Goal: Task Accomplishment & Management: Use online tool/utility

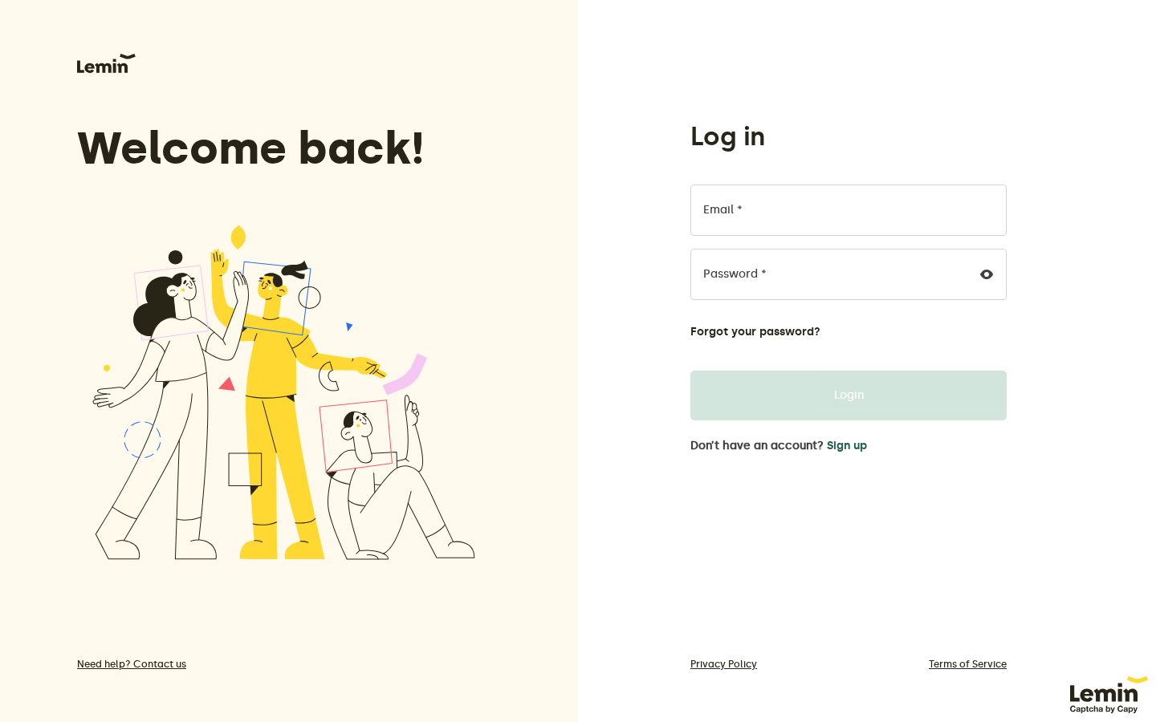
click at [866, 448] on button "Sign up" at bounding box center [847, 446] width 40 height 13
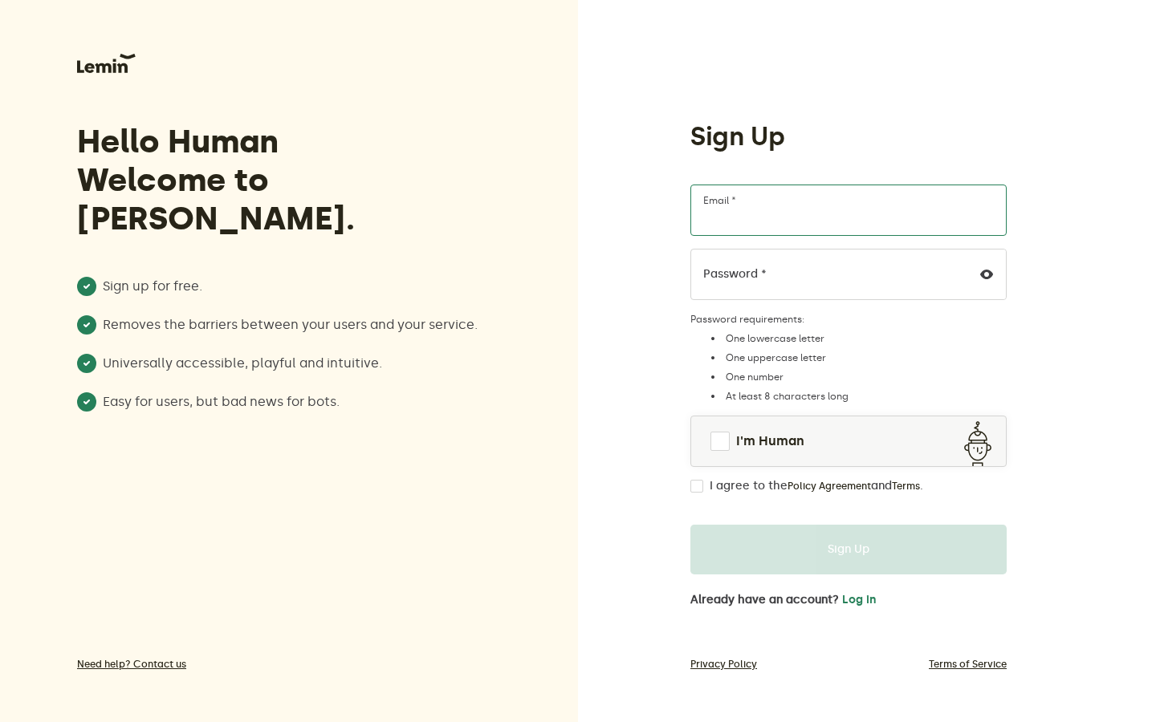
click at [781, 220] on input "Email *" at bounding box center [848, 210] width 316 height 51
type input "[EMAIL_ADDRESS][DOMAIN_NAME]"
click at [729, 444] on span at bounding box center [719, 441] width 19 height 19
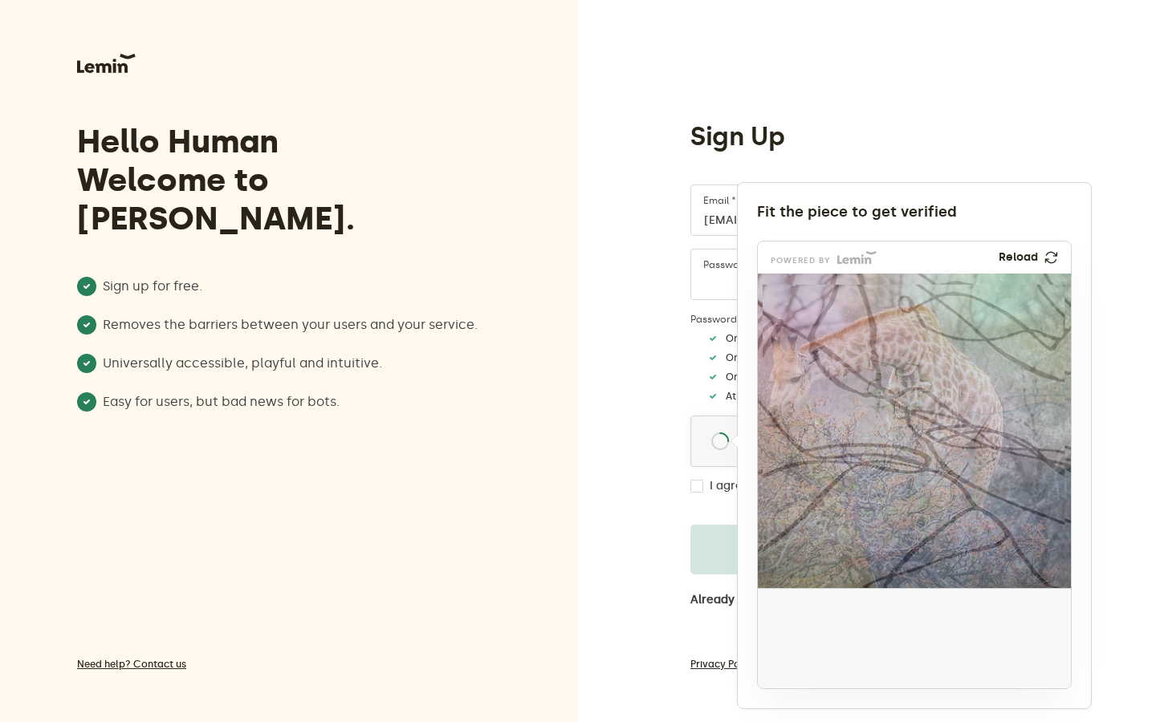
drag, startPoint x: 805, startPoint y: 649, endPoint x: 898, endPoint y: 398, distance: 267.2
click at [898, 398] on img at bounding box center [793, 497] width 519 height 315
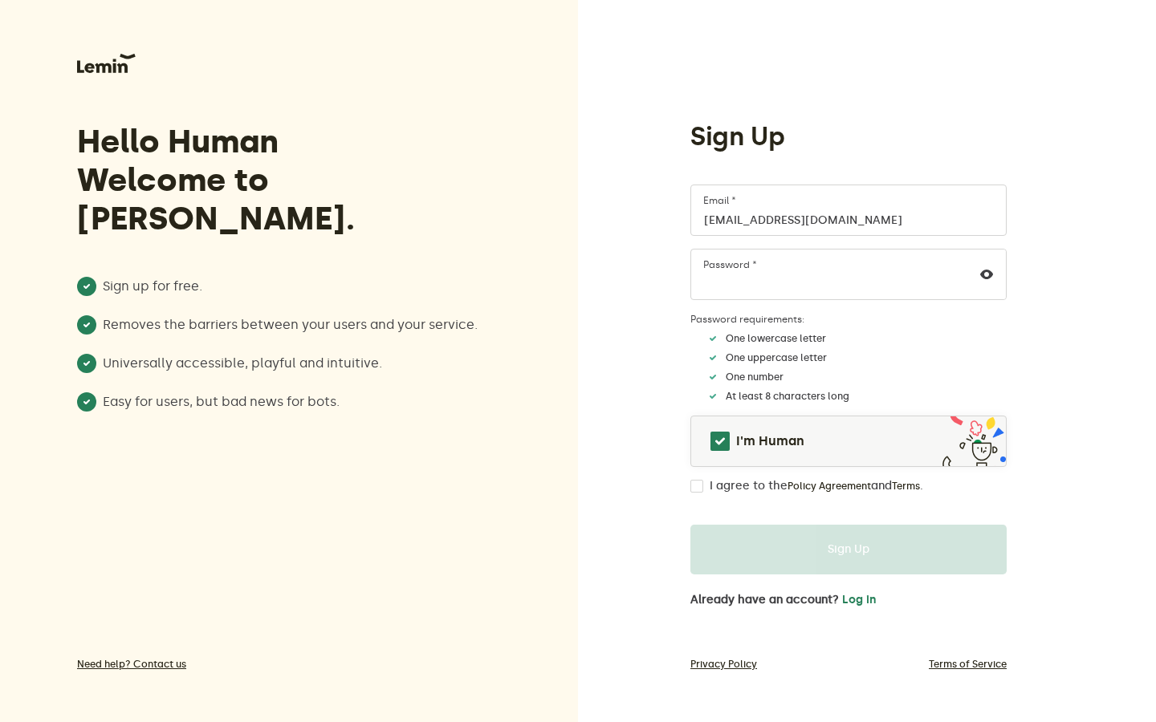
click at [702, 494] on form "[EMAIL_ADDRESS][DOMAIN_NAME] Email * Password * Password requirements: One lowe…" at bounding box center [848, 380] width 316 height 390
click at [698, 490] on input "I agree to the Policy Agreement and Terms ." at bounding box center [696, 486] width 13 height 13
checkbox input "true"
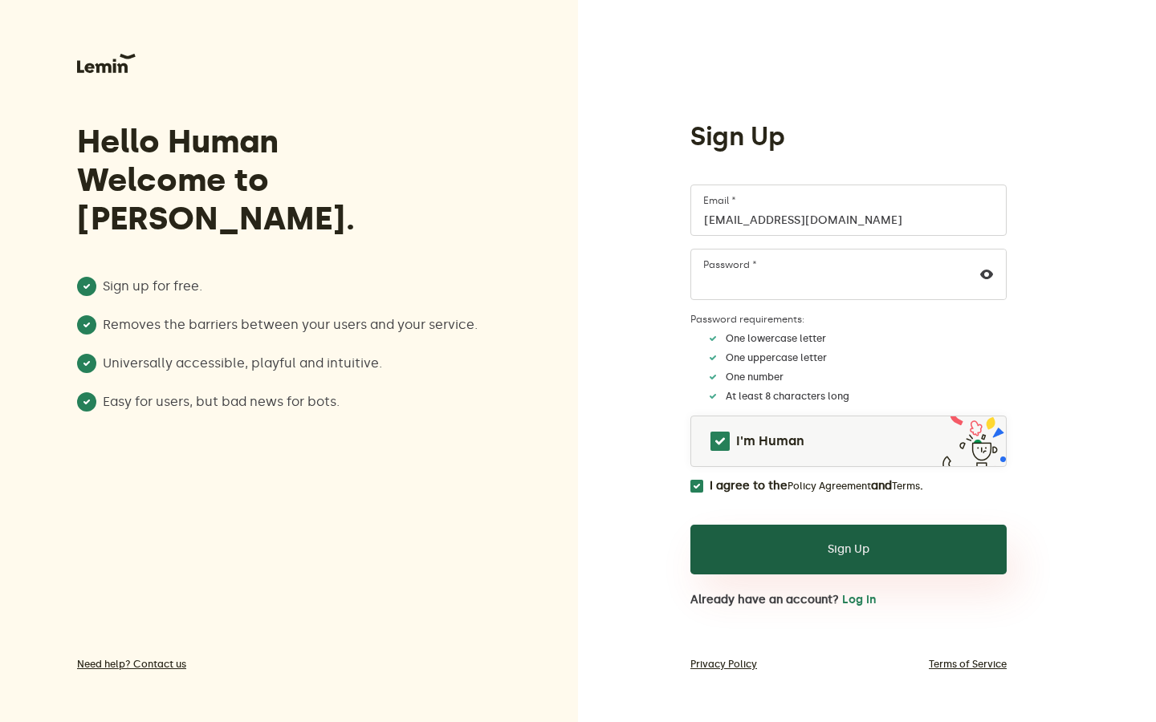
click at [796, 558] on button "Sign Up" at bounding box center [848, 550] width 316 height 50
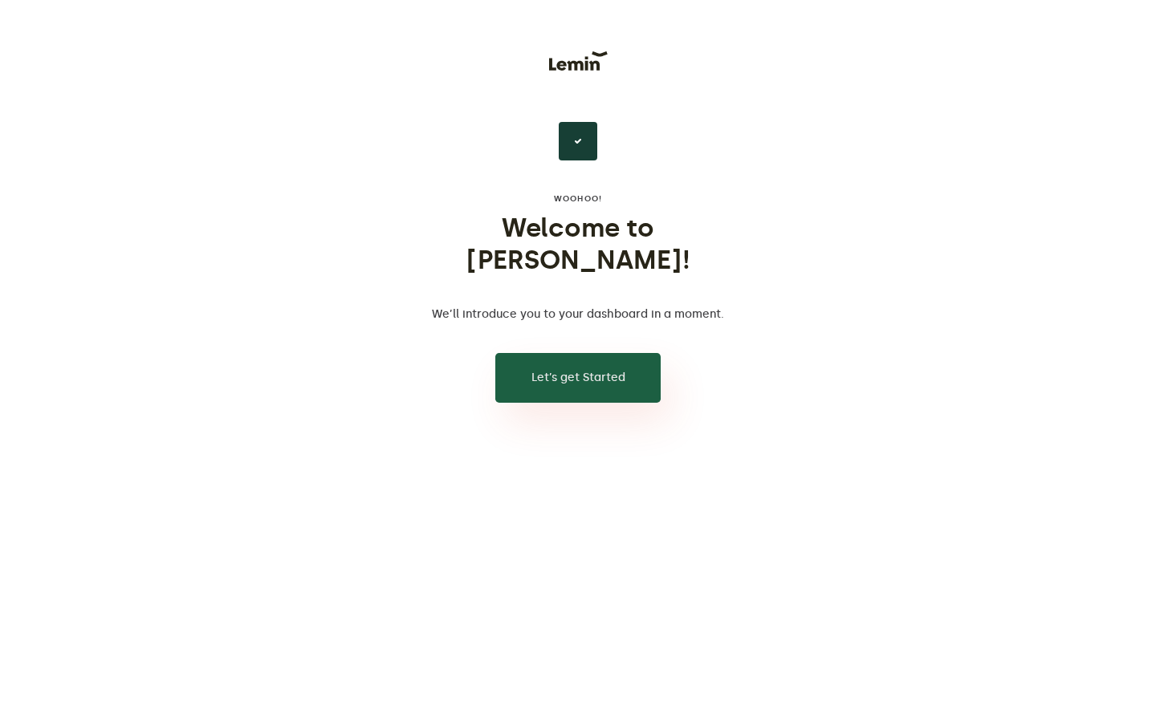
click at [538, 368] on button "Let’s get Started" at bounding box center [577, 378] width 165 height 50
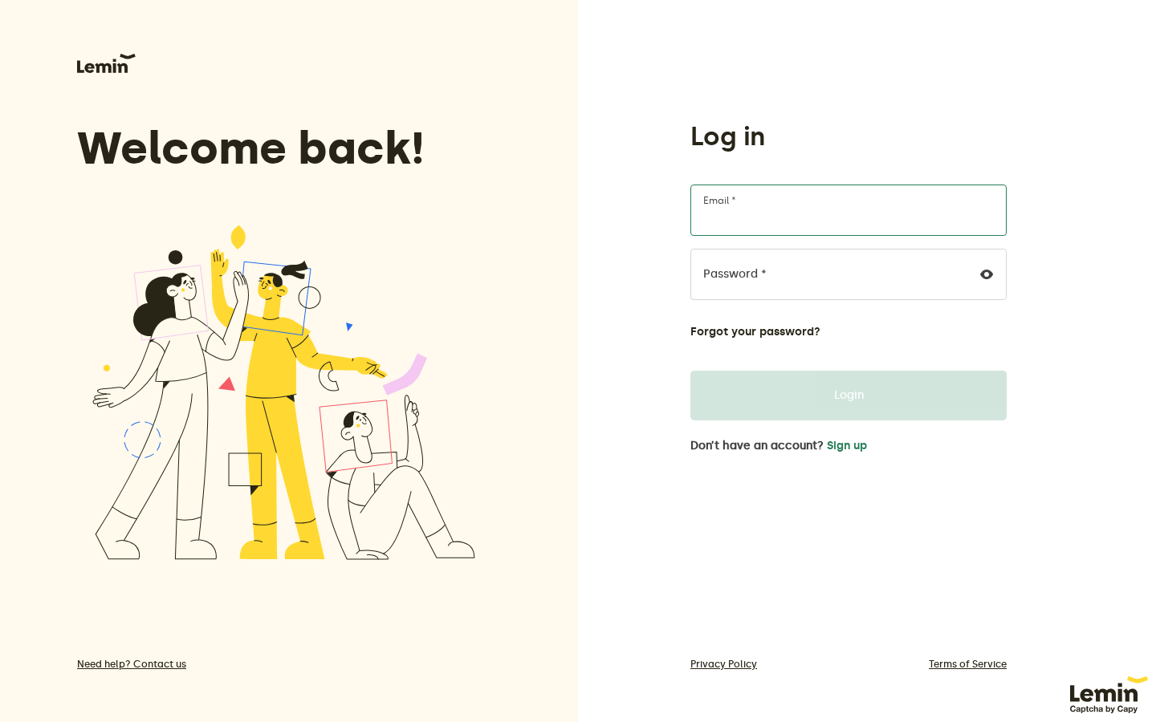
click at [777, 215] on input "Email *" at bounding box center [848, 210] width 316 height 51
type input "[EMAIL_ADDRESS][DOMAIN_NAME]"
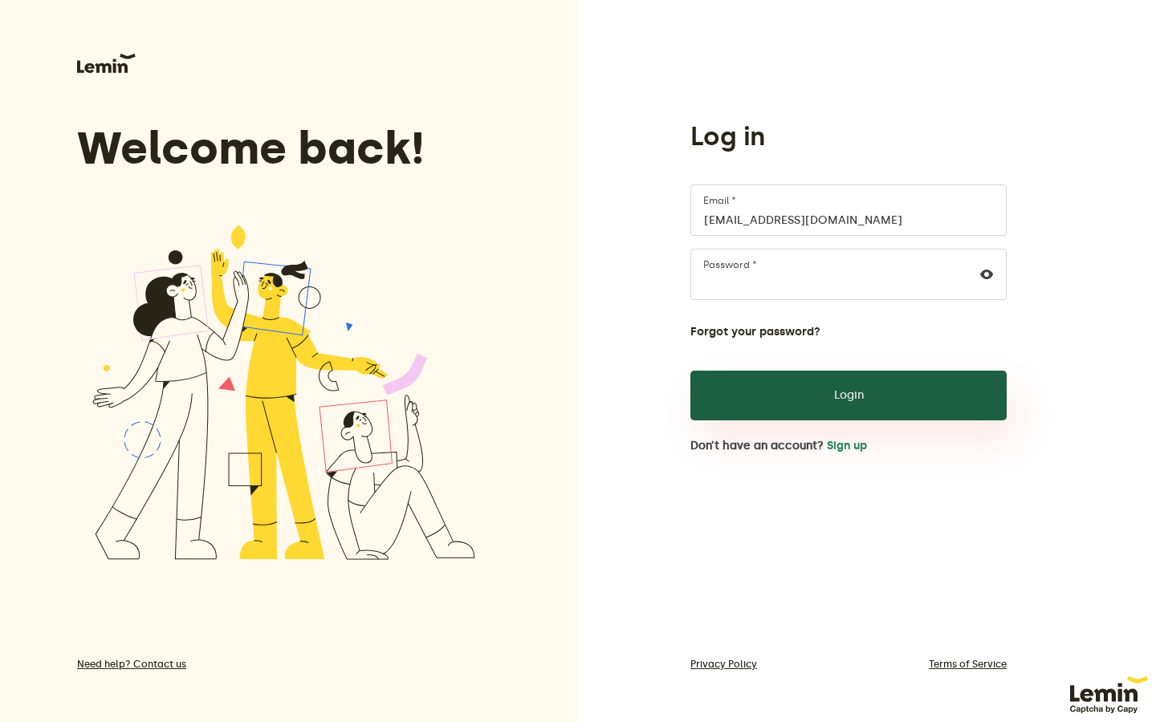
click at [761, 377] on button "Login" at bounding box center [848, 396] width 316 height 50
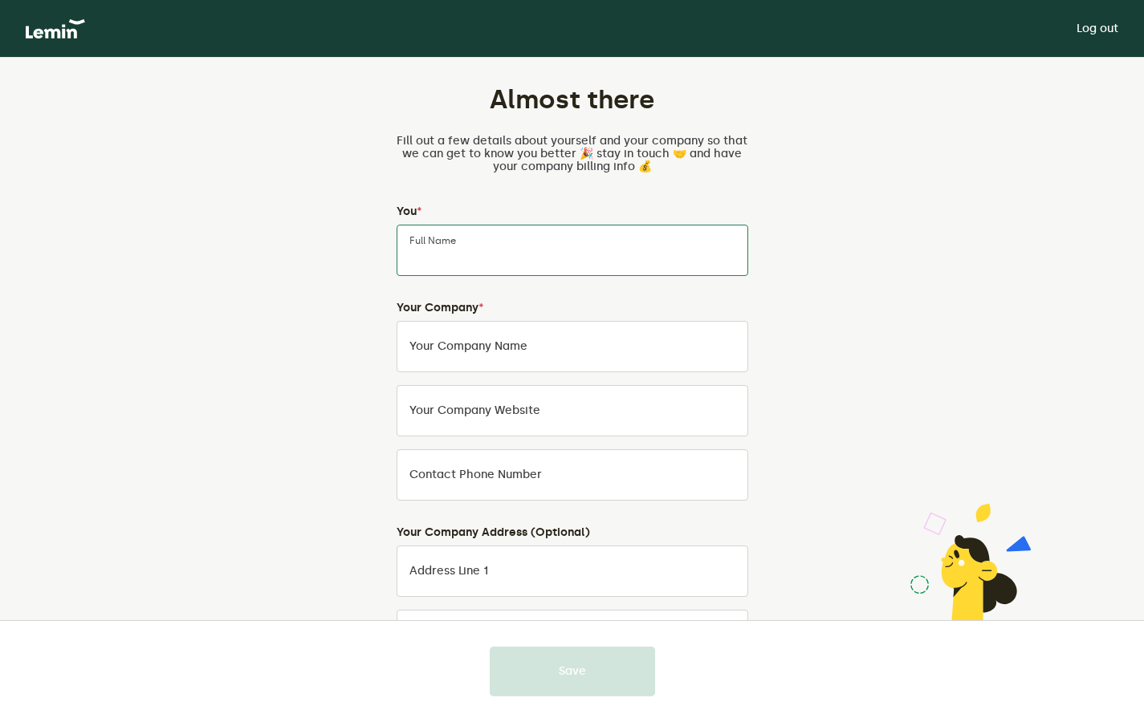
click at [470, 242] on input "Full Name" at bounding box center [573, 250] width 352 height 51
type input "Yoann Humbey"
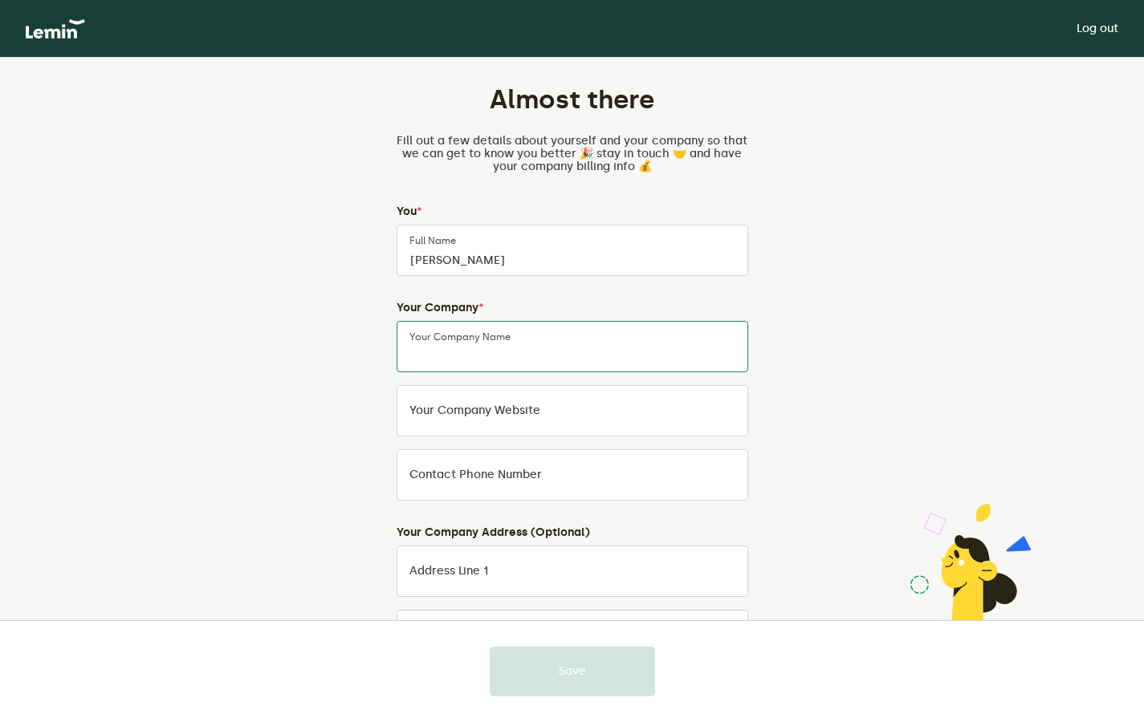
click at [436, 357] on input "Your Company Name" at bounding box center [573, 346] width 352 height 51
type input "Delcier"
click at [480, 417] on label "Your company website" at bounding box center [474, 411] width 131 height 13
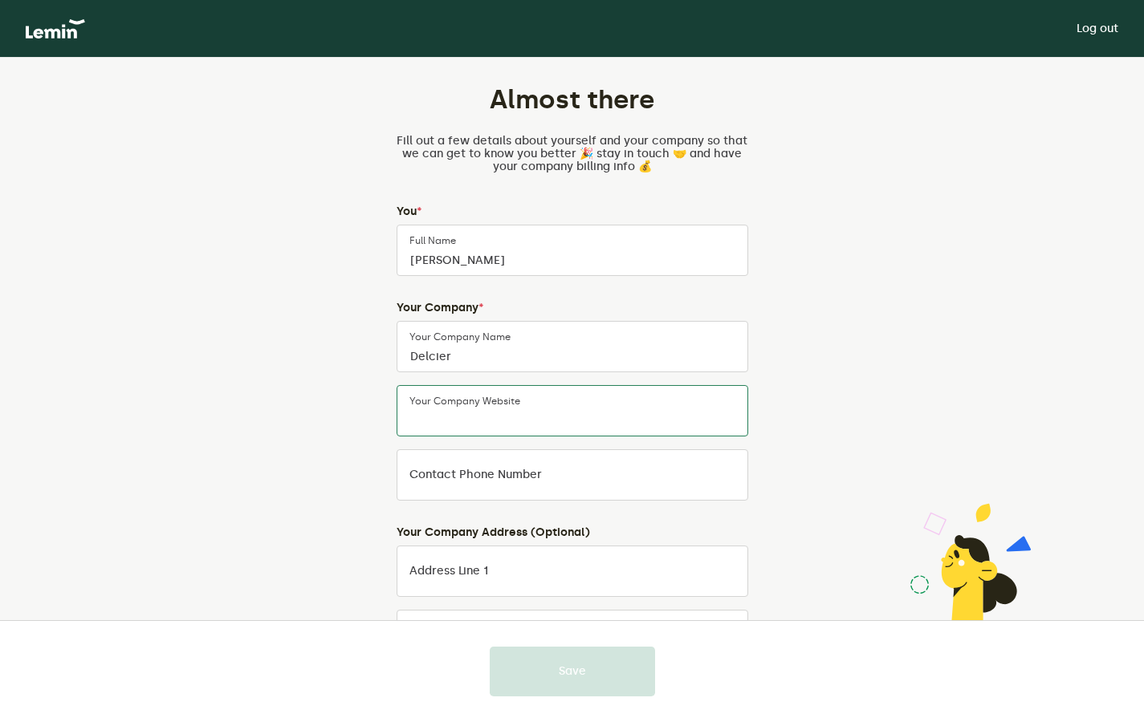
click at [480, 418] on input "Your company website" at bounding box center [573, 410] width 352 height 51
type input "delcier.com"
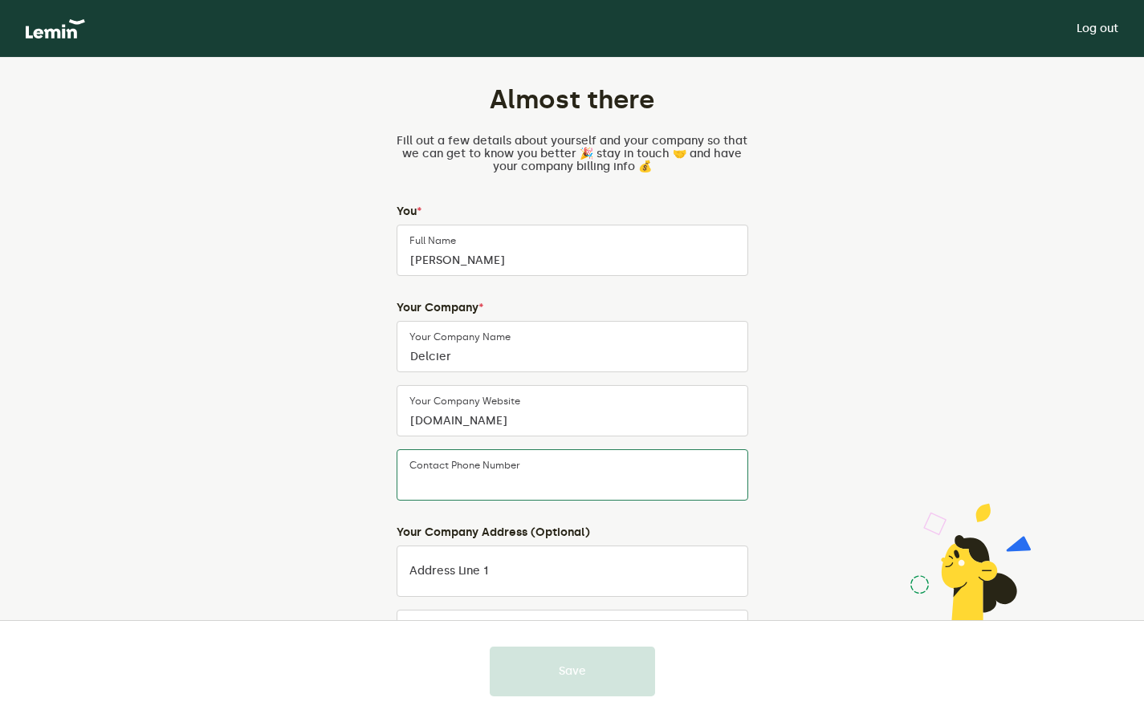
click at [559, 478] on input "Contact Phone Number" at bounding box center [573, 475] width 352 height 51
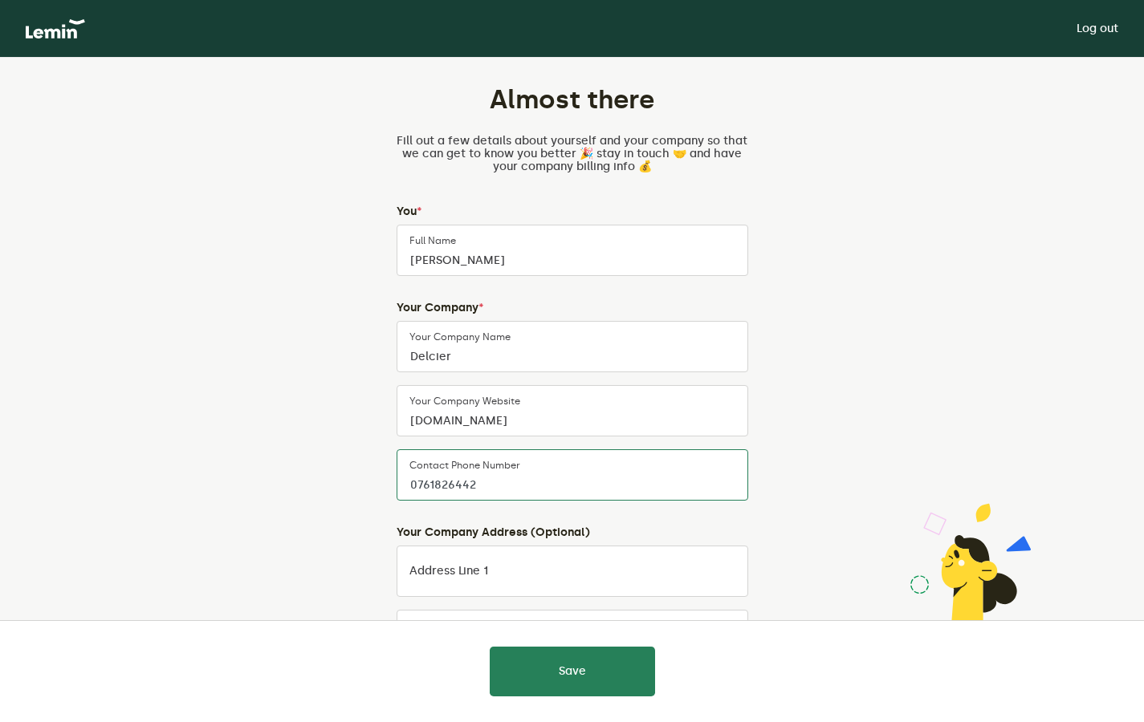
scroll to position [154, 0]
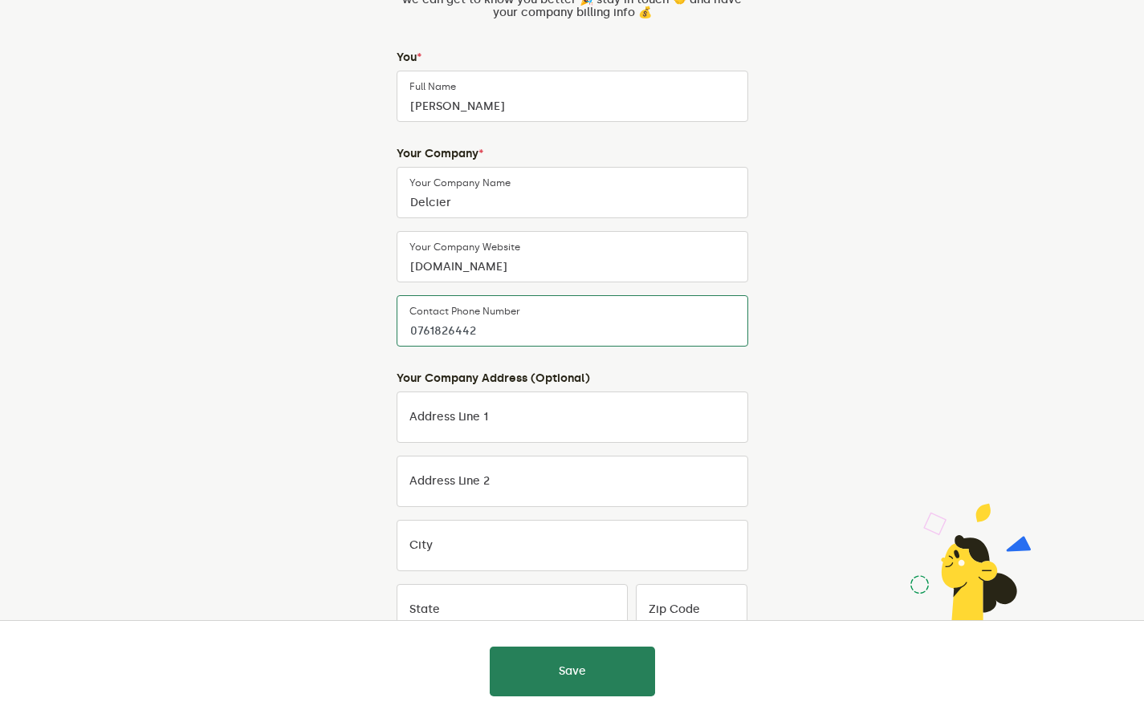
type input "0761826442"
click at [529, 444] on form "Your Company Address (Optional) Address Line 1 Address Line 2 City State Zip Co…" at bounding box center [573, 536] width 352 height 328
click at [543, 419] on input "Address Line 1" at bounding box center [573, 417] width 352 height 51
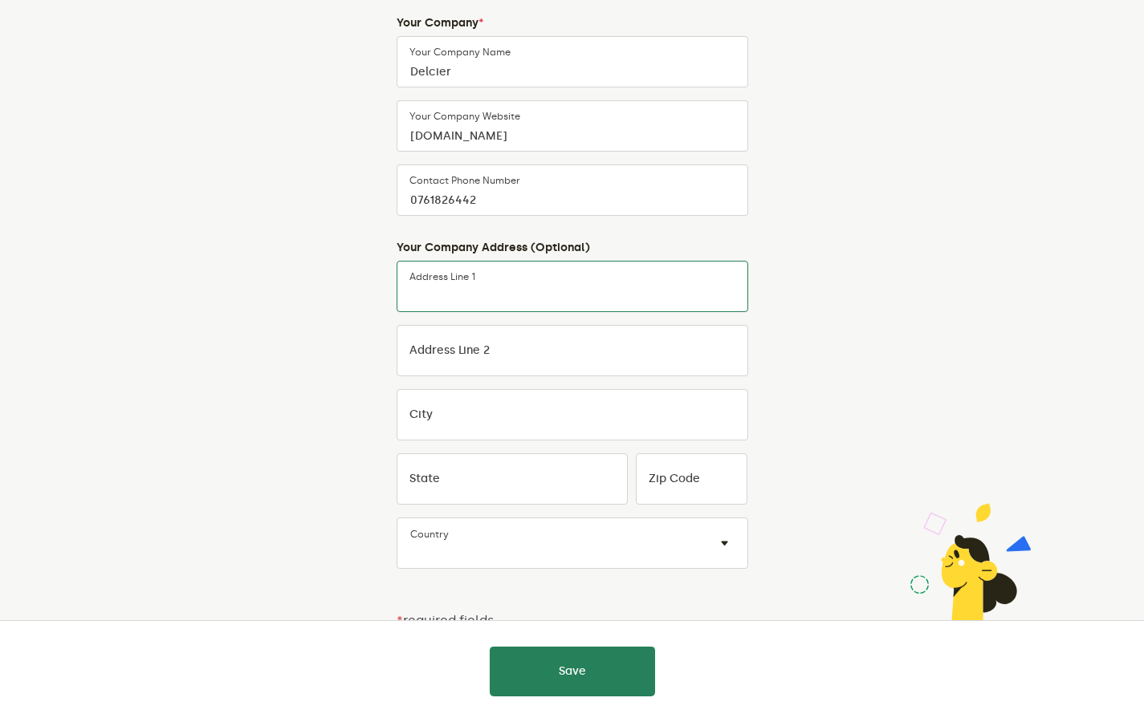
scroll to position [298, 0]
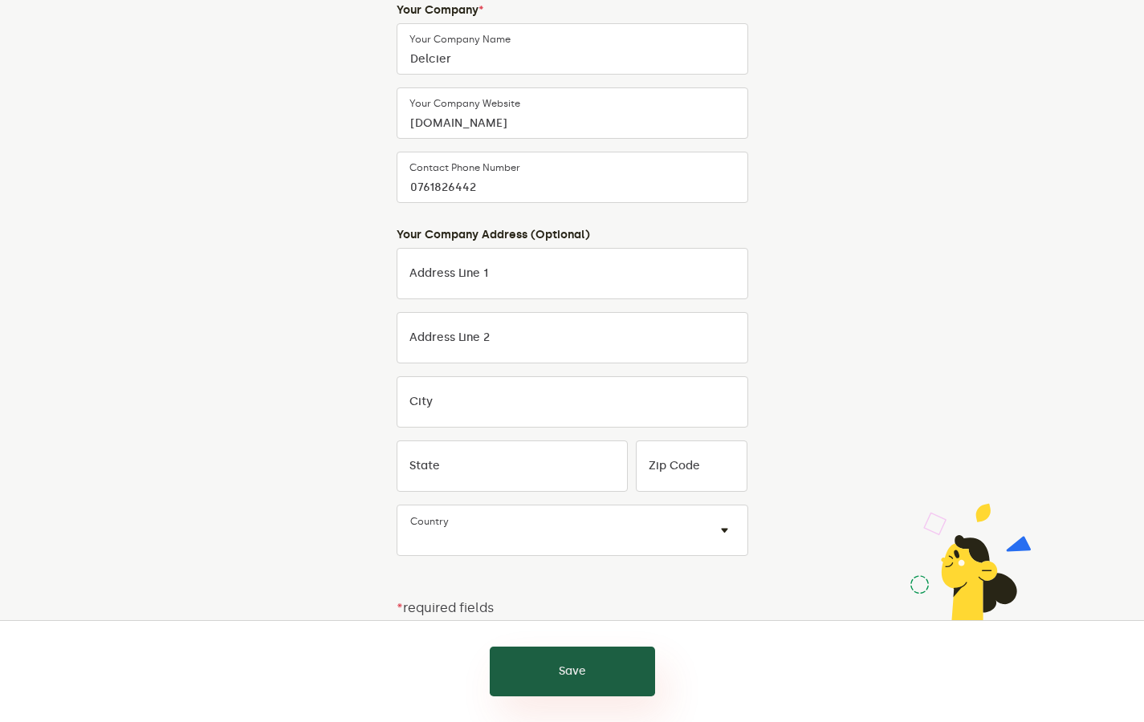
click at [582, 686] on button "Save" at bounding box center [572, 672] width 165 height 50
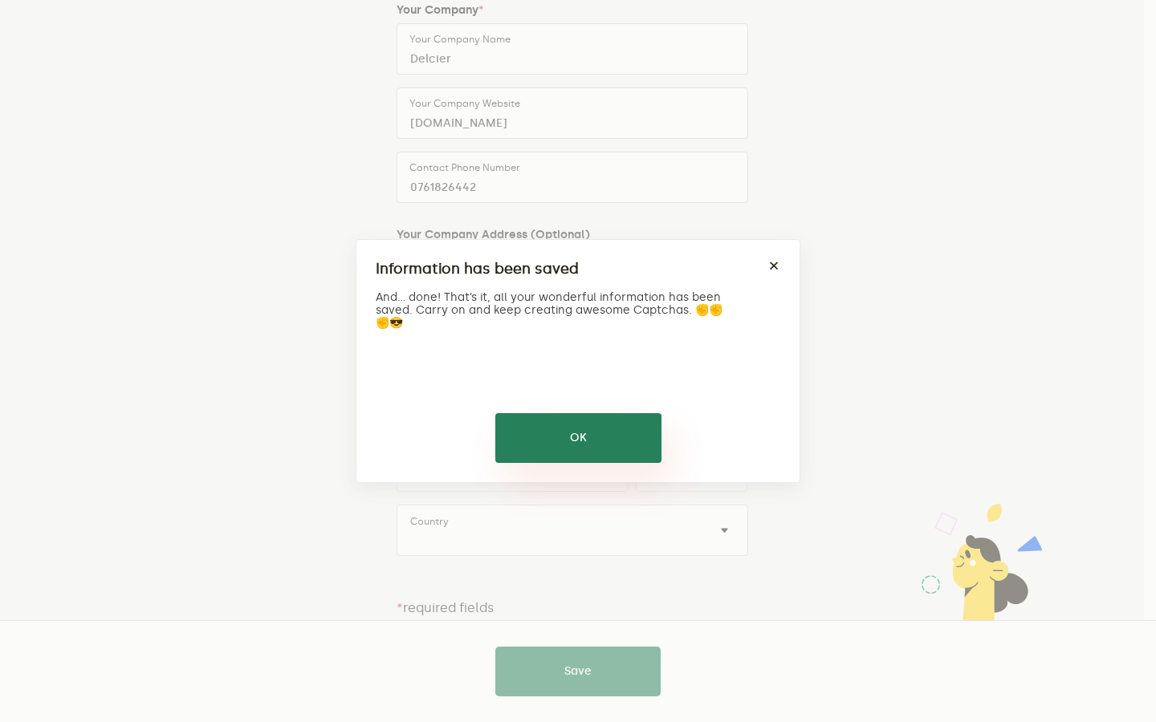
click at [608, 431] on button "OK" at bounding box center [578, 438] width 166 height 50
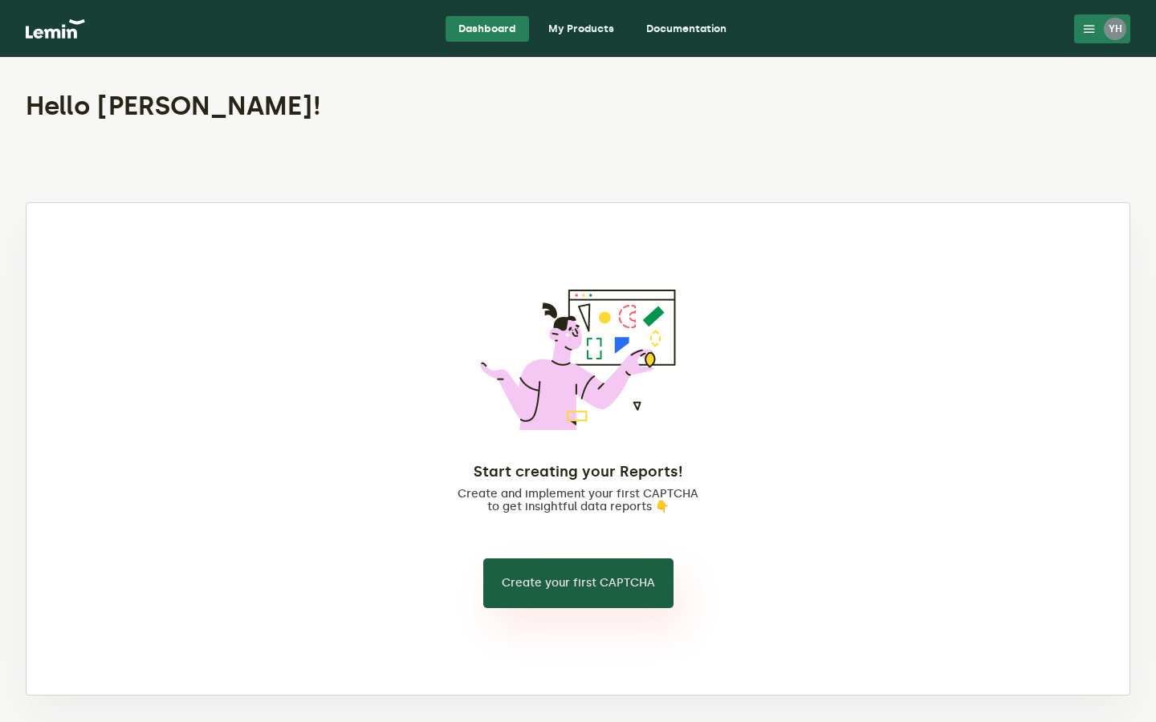
click at [587, 592] on button "Create your first CAPTCHA" at bounding box center [578, 584] width 190 height 50
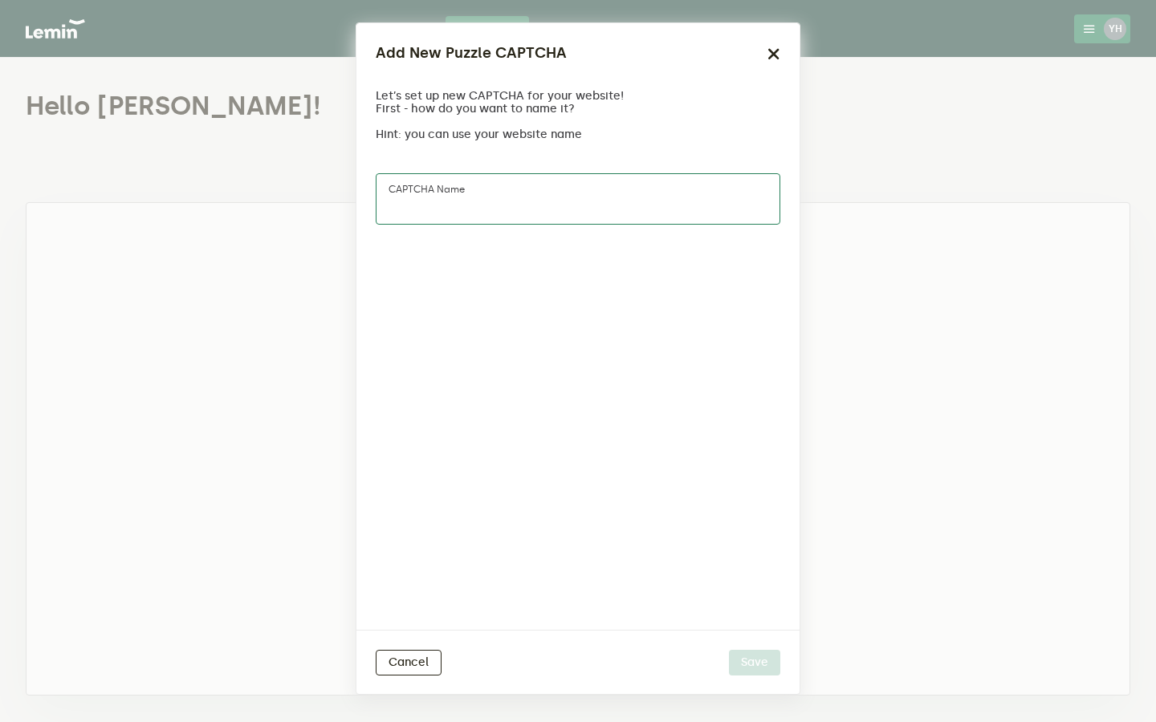
click at [611, 218] on input "CAPTCHA name" at bounding box center [578, 198] width 405 height 51
type input "Human verif"
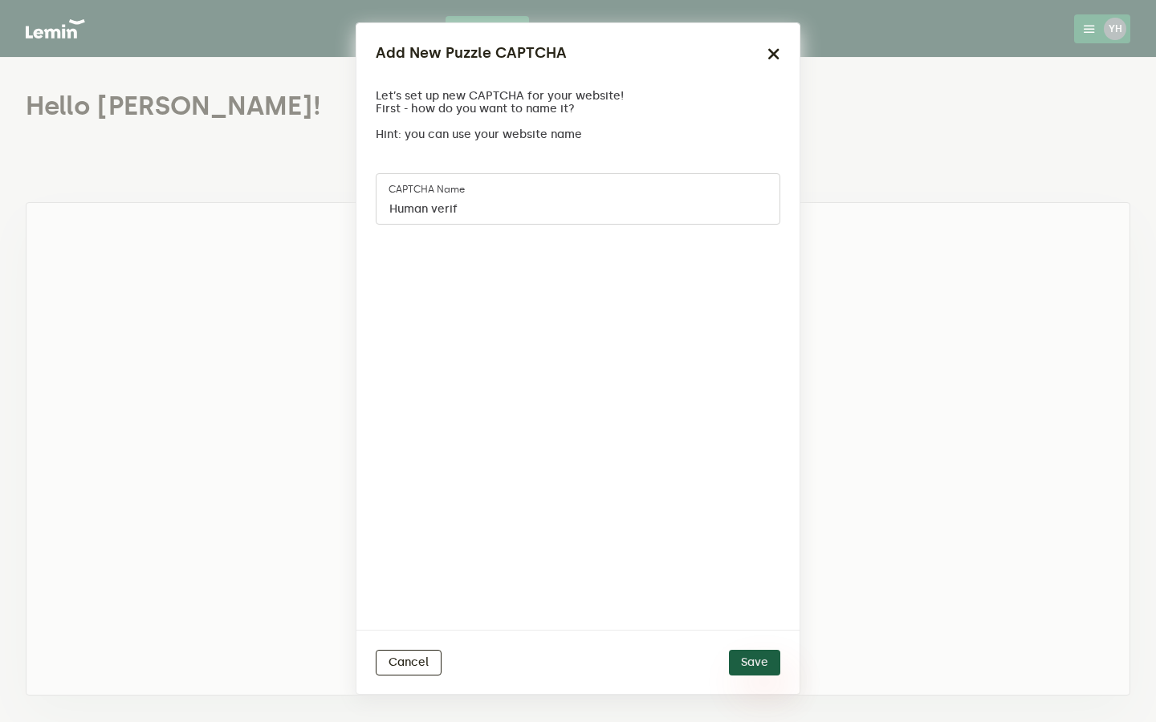
click at [754, 665] on button "Save" at bounding box center [754, 663] width 51 height 26
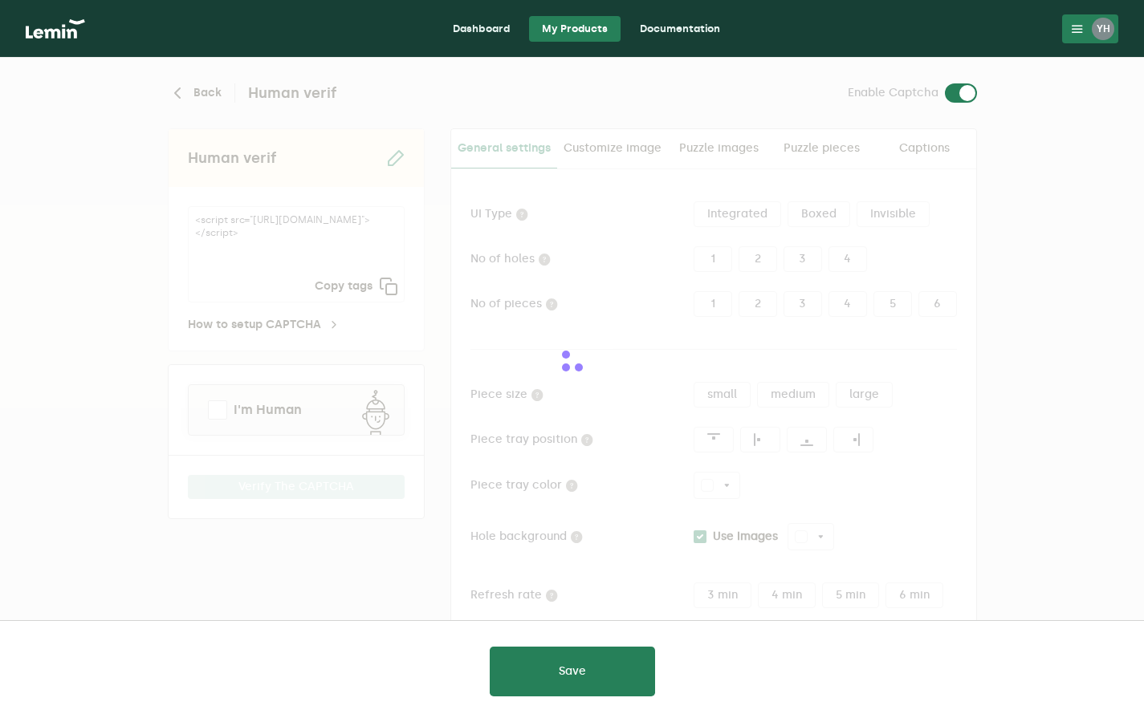
type input "white"
checkbox input "true"
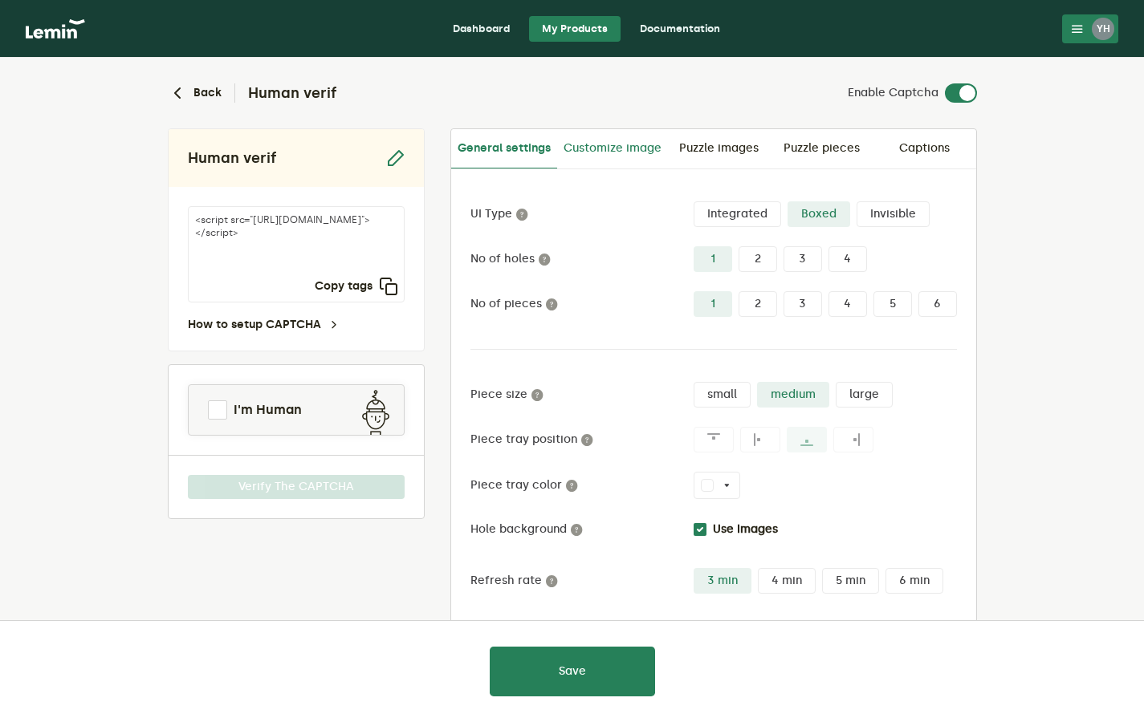
click at [615, 150] on link "Customize image" at bounding box center [612, 148] width 111 height 39
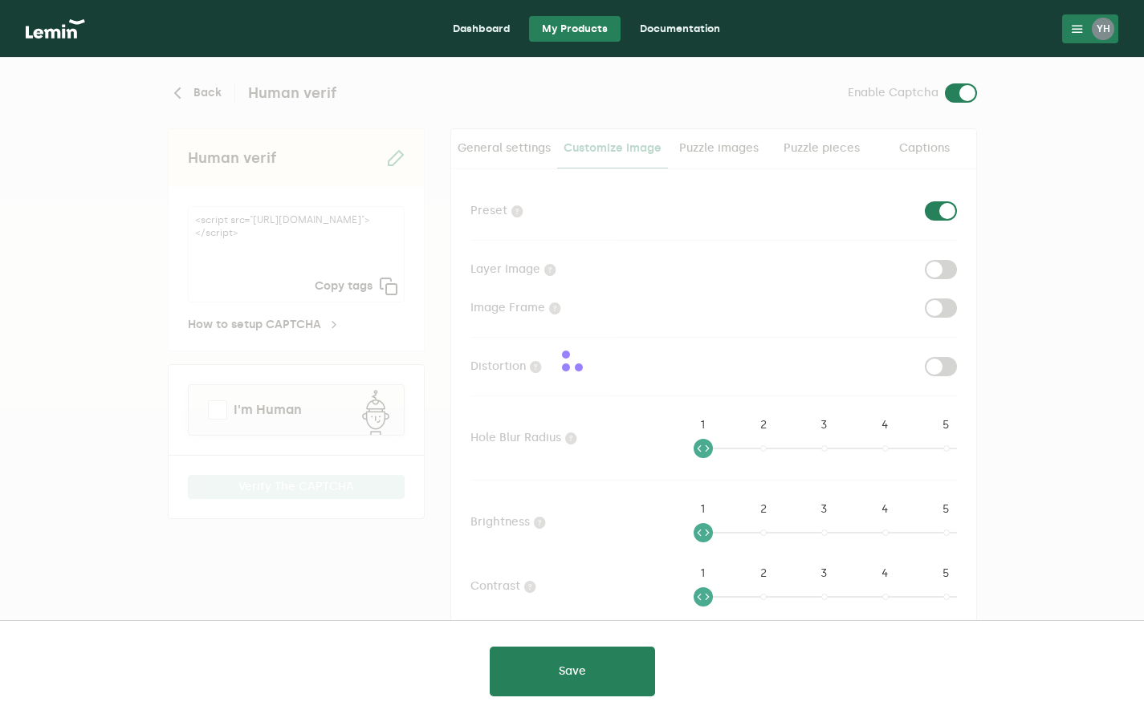
checkbox input "true"
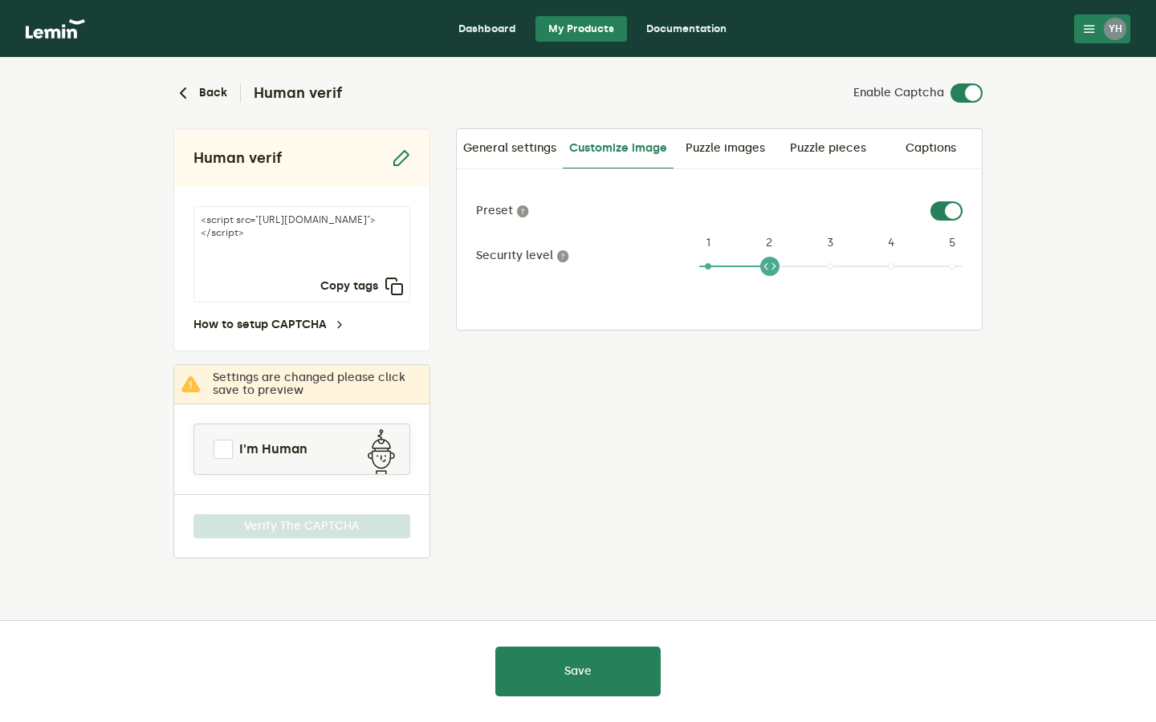
drag, startPoint x: 706, startPoint y: 269, endPoint x: 772, endPoint y: 267, distance: 65.9
click at [772, 267] on span at bounding box center [769, 266] width 19 height 19
click at [739, 139] on link "Puzzle images" at bounding box center [724, 148] width 103 height 39
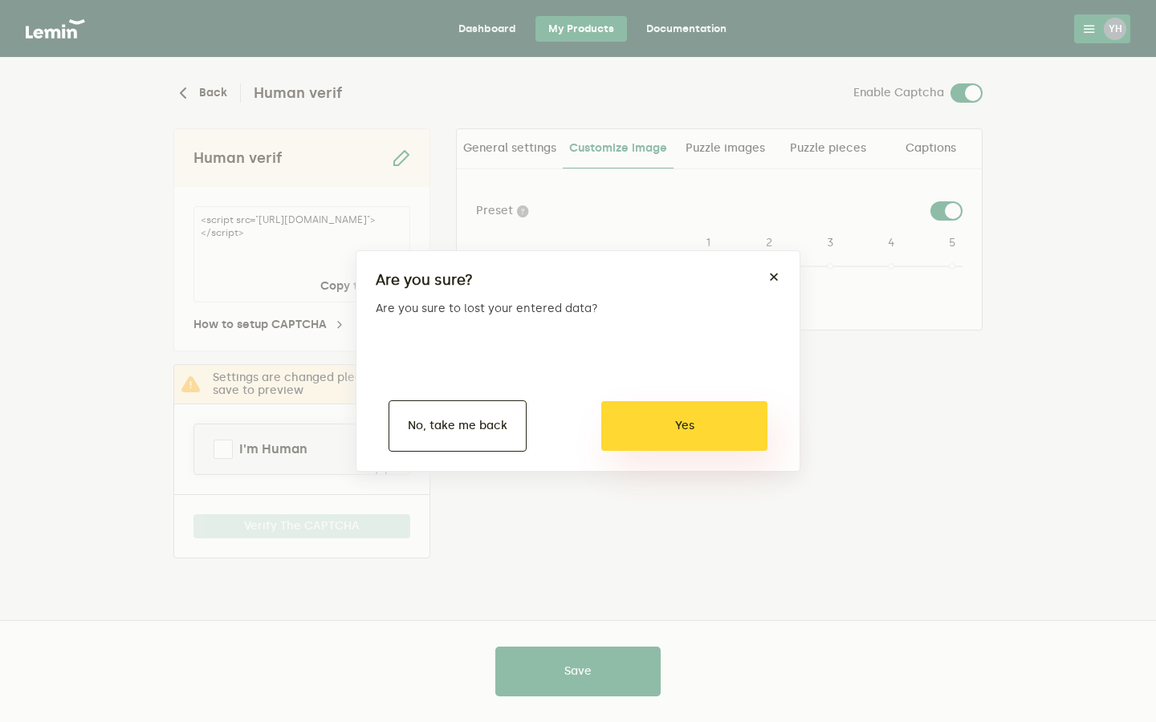
click at [670, 441] on button "Yes" at bounding box center [684, 426] width 166 height 50
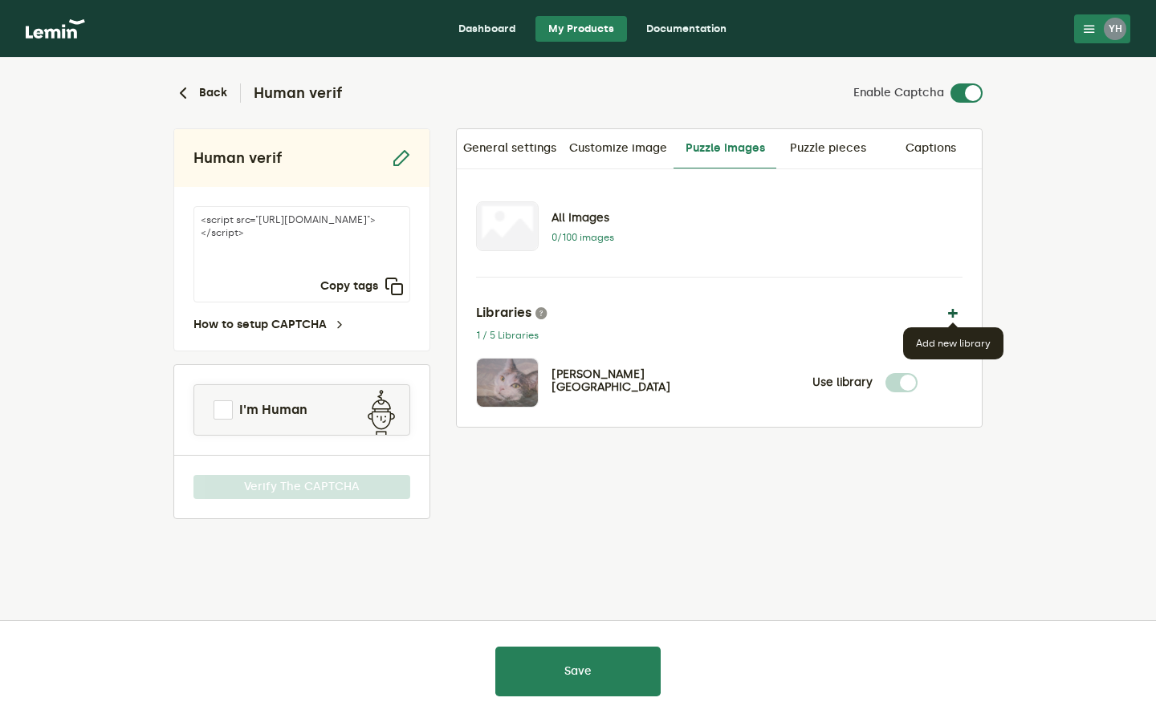
click at [947, 310] on button "button" at bounding box center [952, 312] width 19 height 19
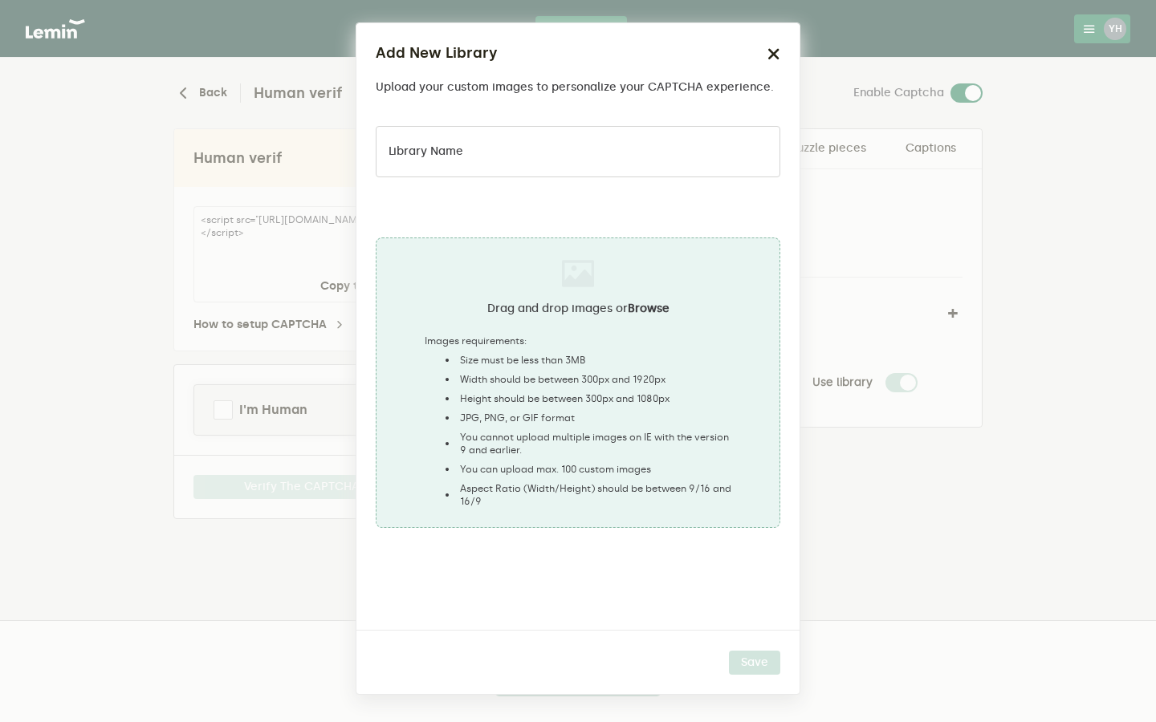
click at [783, 52] on div "Add New Library Upload your custom images to personalize your CAPTCHA experienc…" at bounding box center [577, 68] width 443 height 90
click at [770, 54] on icon "button" at bounding box center [773, 53] width 13 height 13
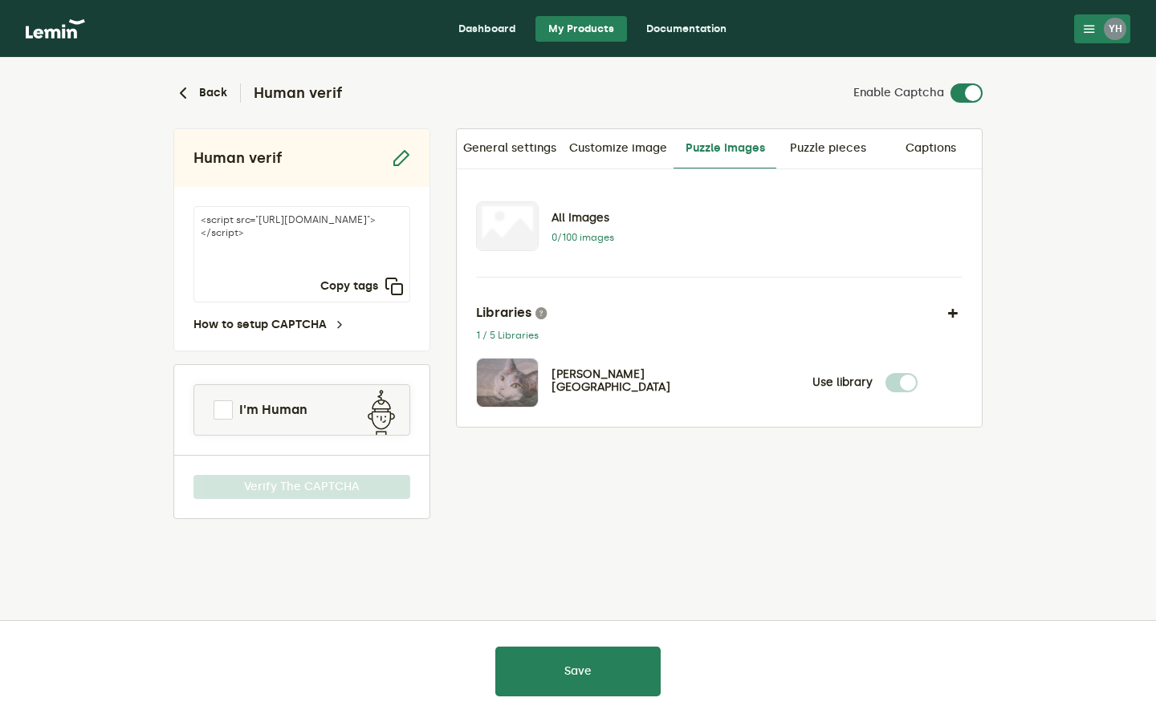
click at [588, 238] on p "0/100 images" at bounding box center [597, 237] width 92 height 13
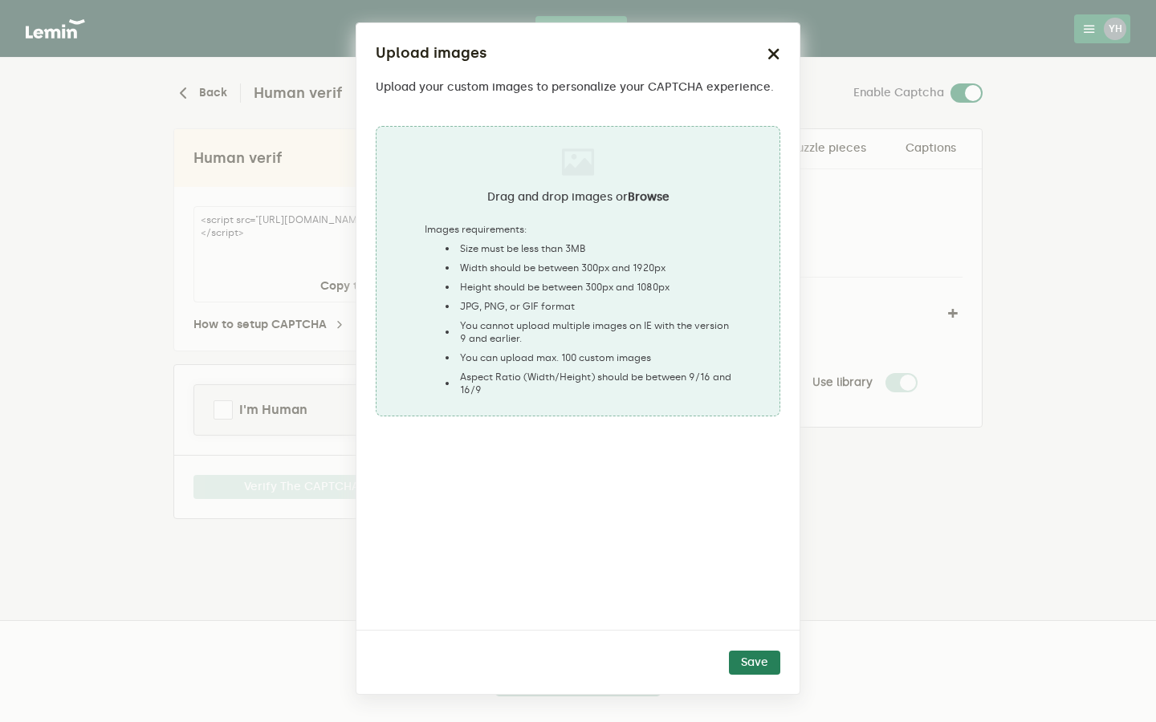
click at [775, 56] on icon "button" at bounding box center [773, 53] width 13 height 13
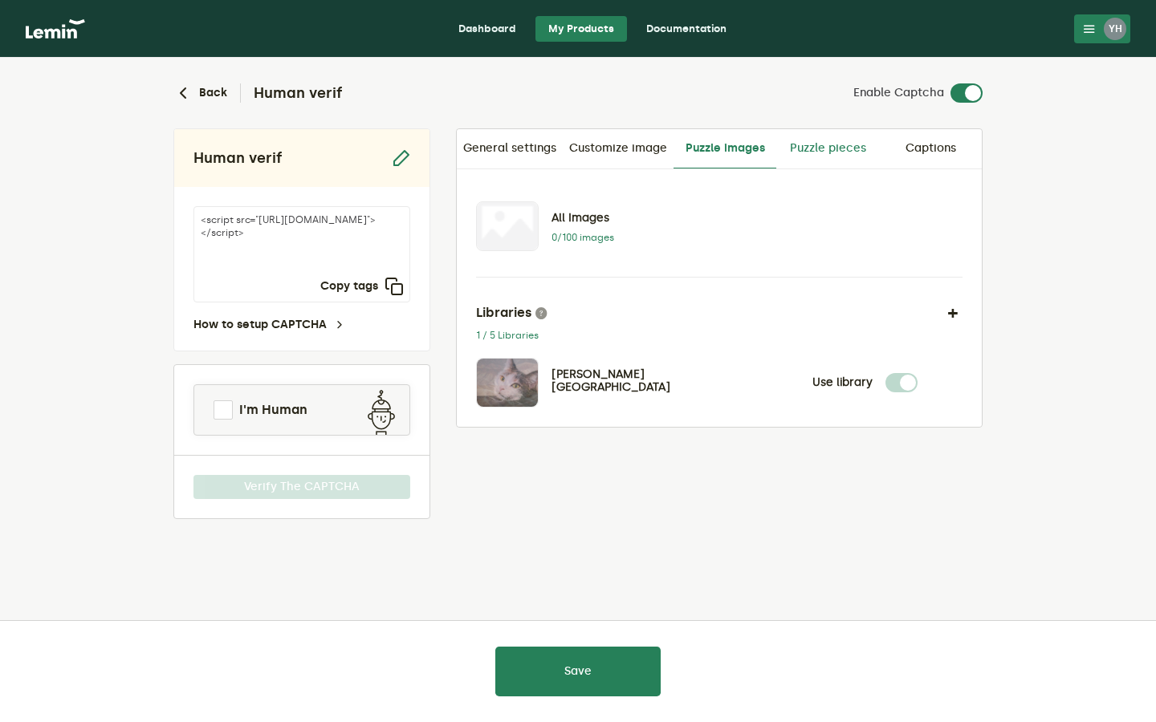
click at [828, 157] on link "Puzzle pieces" at bounding box center [827, 148] width 103 height 39
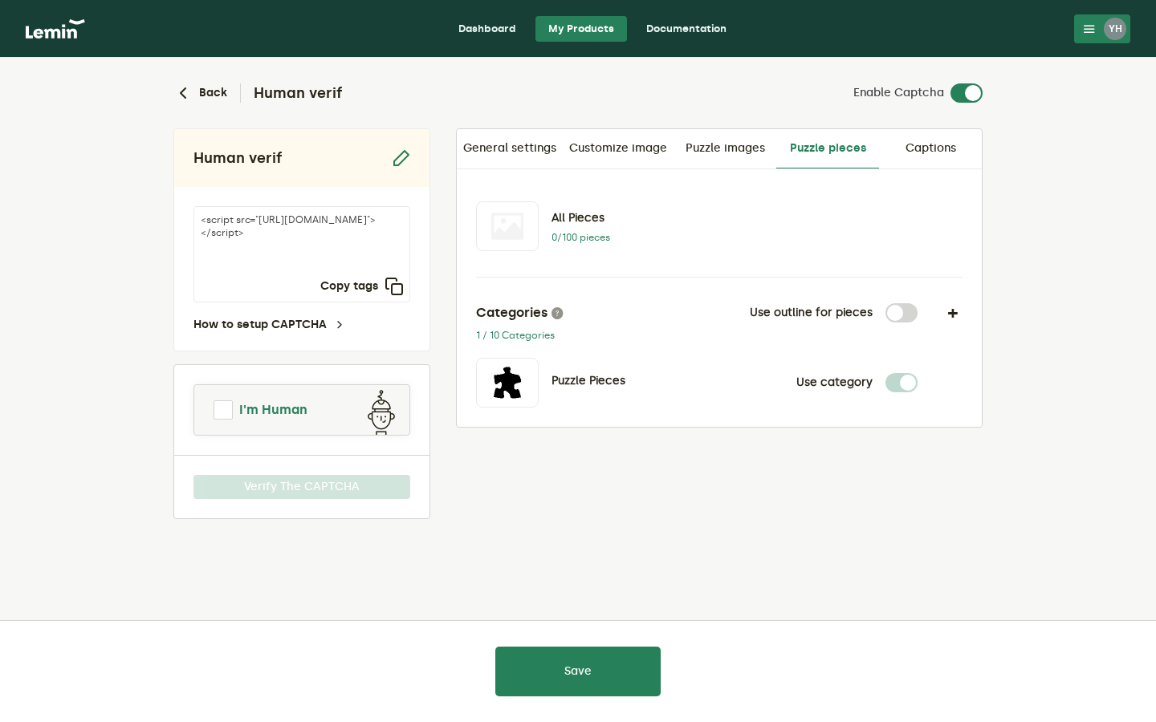
click at [225, 411] on span at bounding box center [223, 410] width 19 height 19
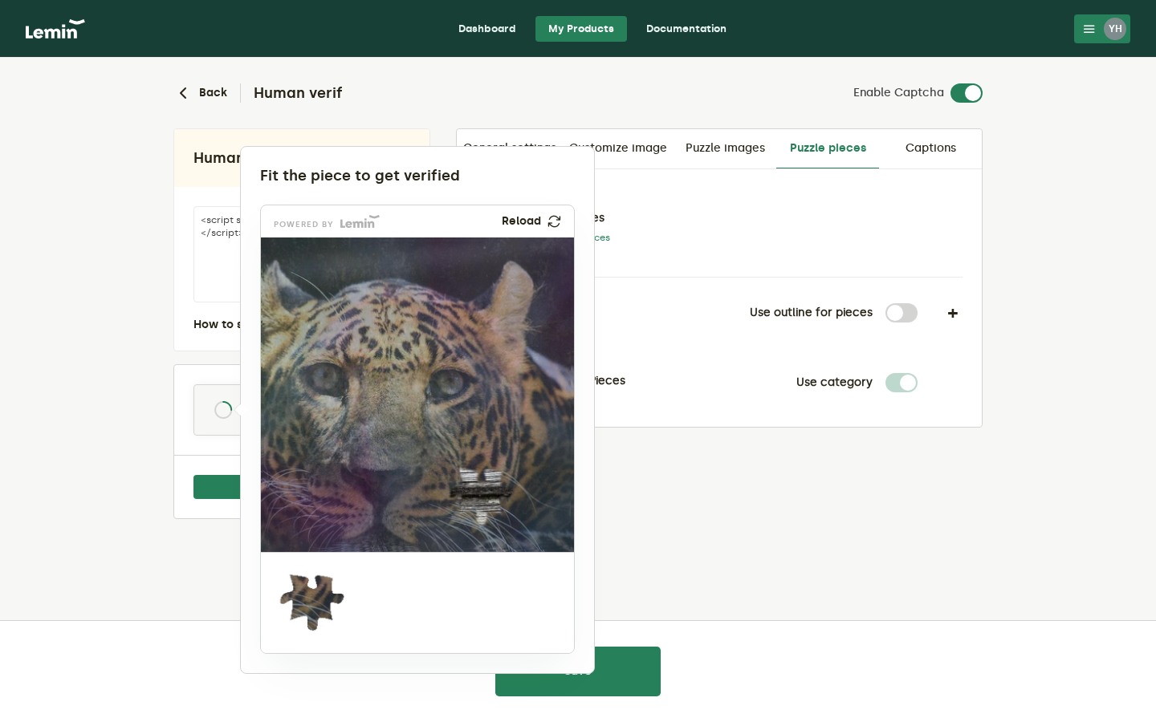
click at [716, 510] on div at bounding box center [578, 361] width 1156 height 722
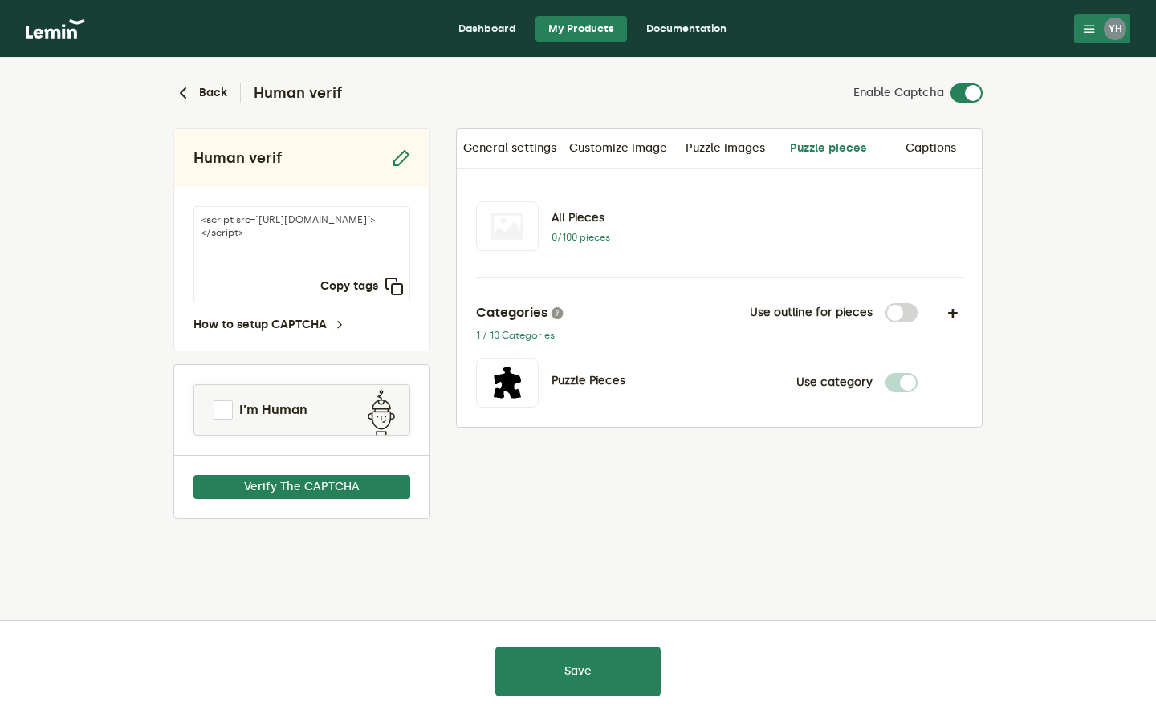
click at [242, 405] on div at bounding box center [578, 361] width 1156 height 722
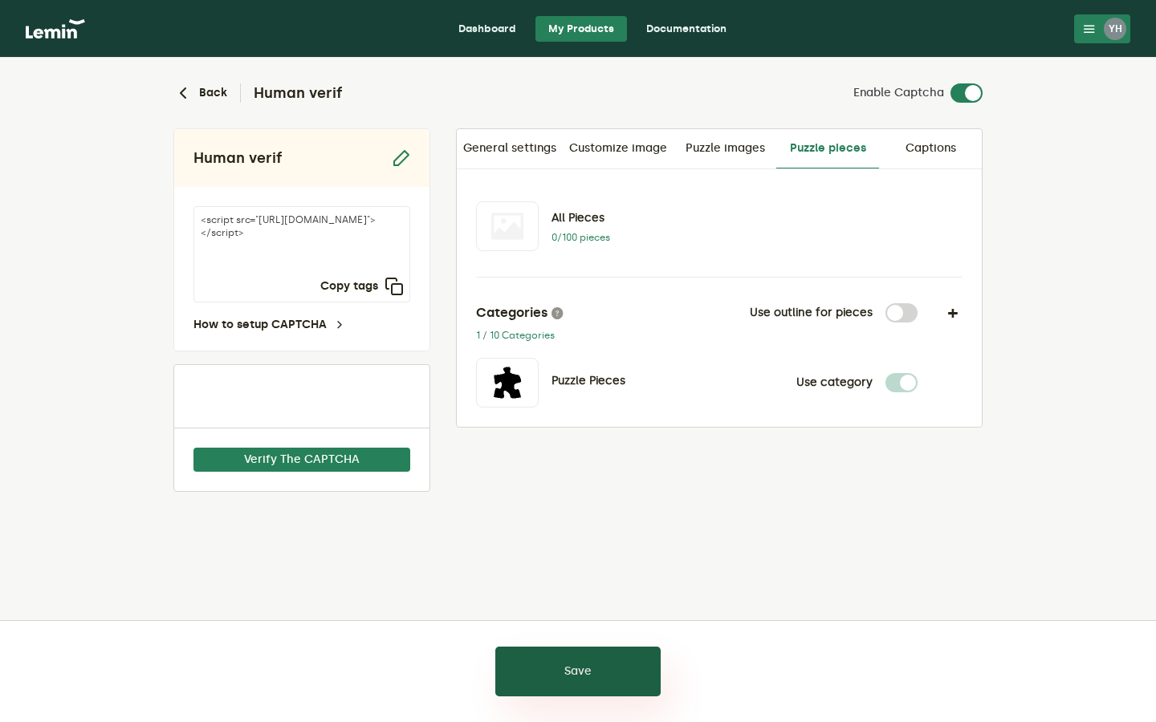
click at [623, 678] on button "Save" at bounding box center [577, 672] width 165 height 50
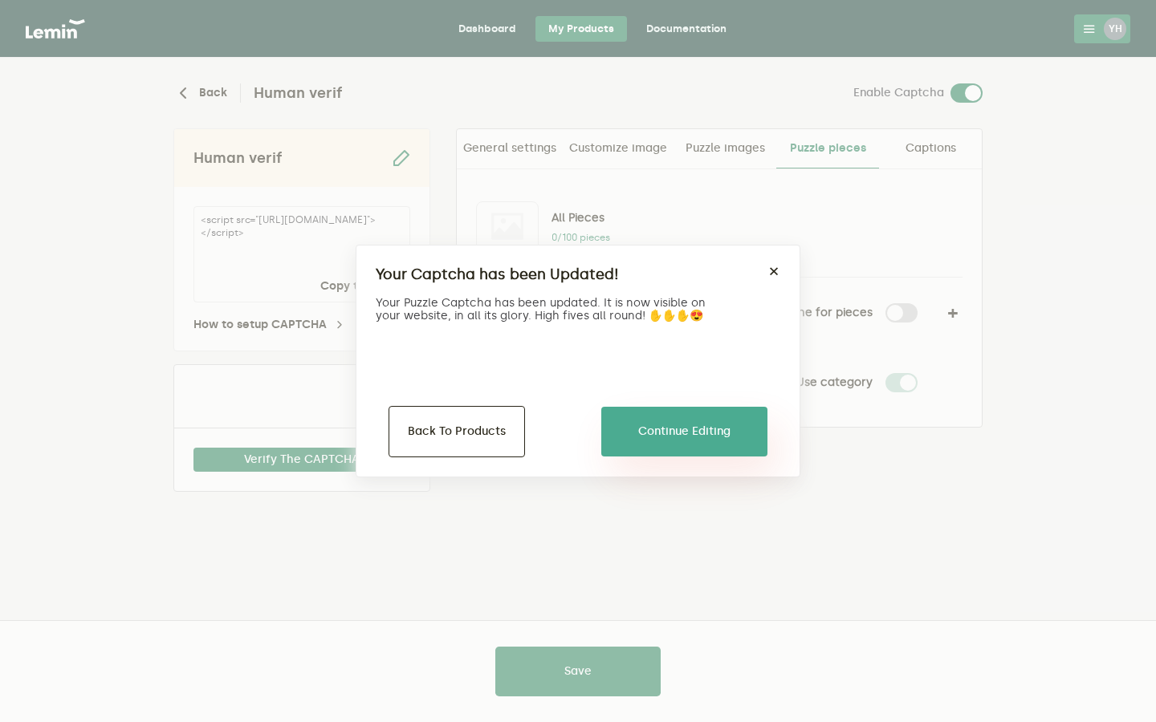
click at [689, 437] on button "Continue Editing" at bounding box center [684, 432] width 166 height 50
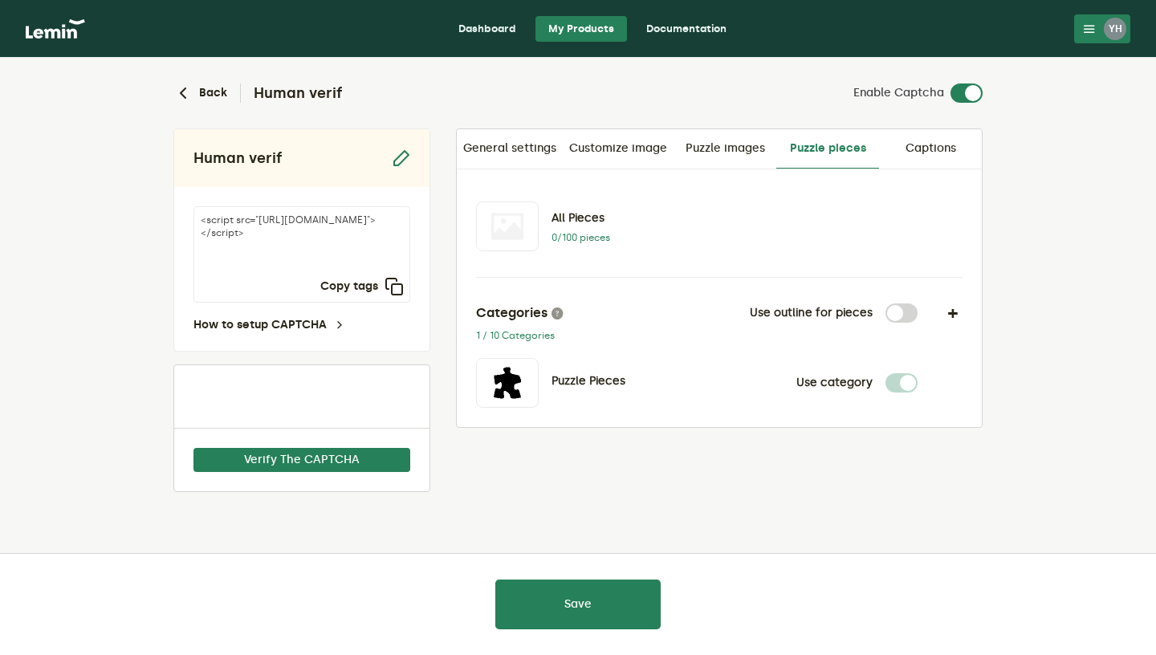
drag, startPoint x: 253, startPoint y: 246, endPoint x: 282, endPoint y: 262, distance: 33.1
click at [282, 262] on textarea "<script src="https://api.leminnow.com/captcha/v1/cropped/CROPPED_472391b_e97806…" at bounding box center [301, 254] width 217 height 96
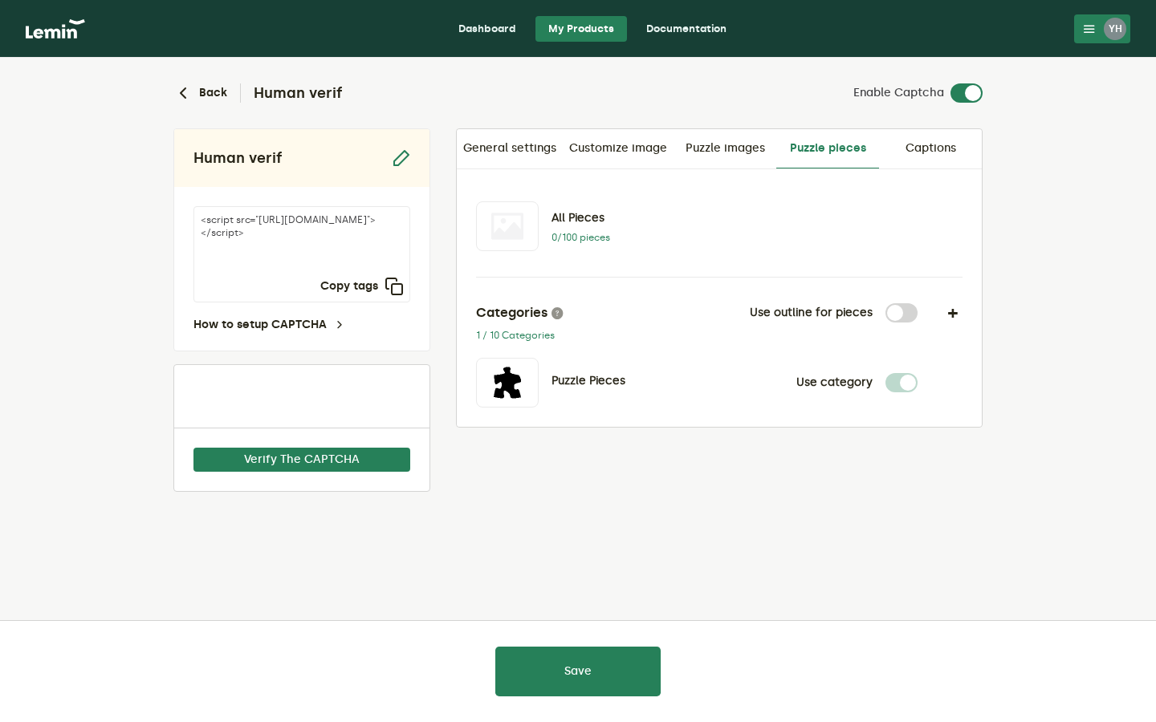
click at [1124, 33] on div "YH" at bounding box center [1115, 29] width 22 height 22
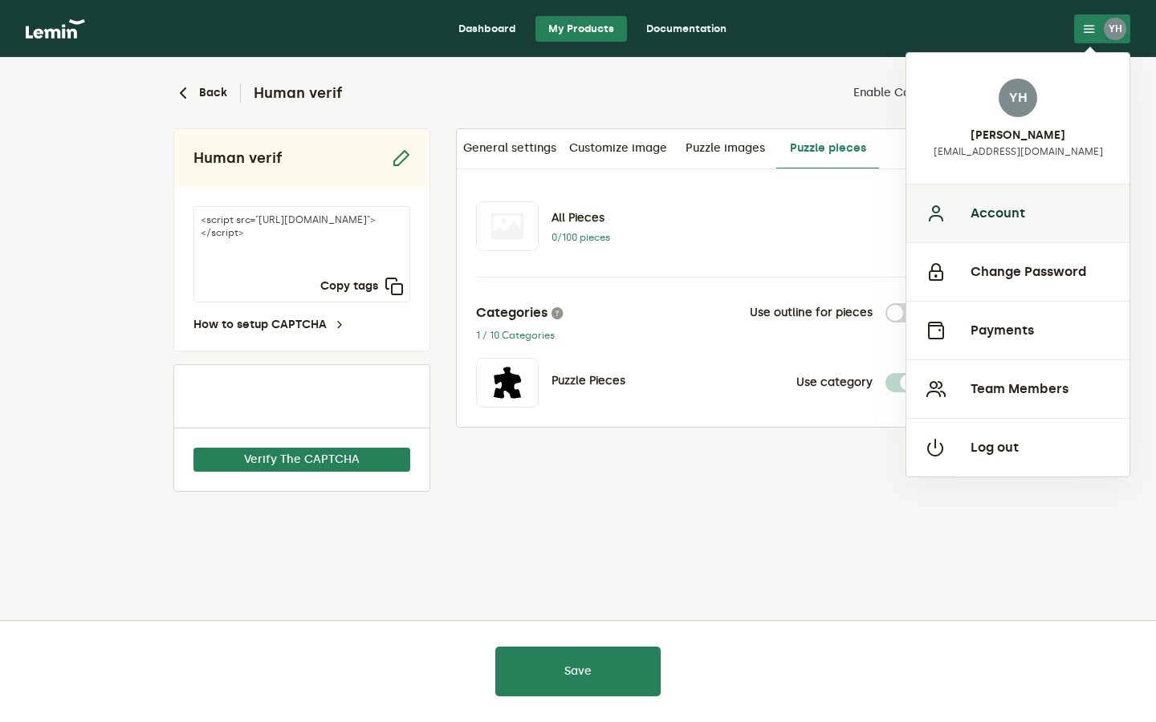
click at [1051, 209] on button "Account" at bounding box center [1017, 213] width 223 height 59
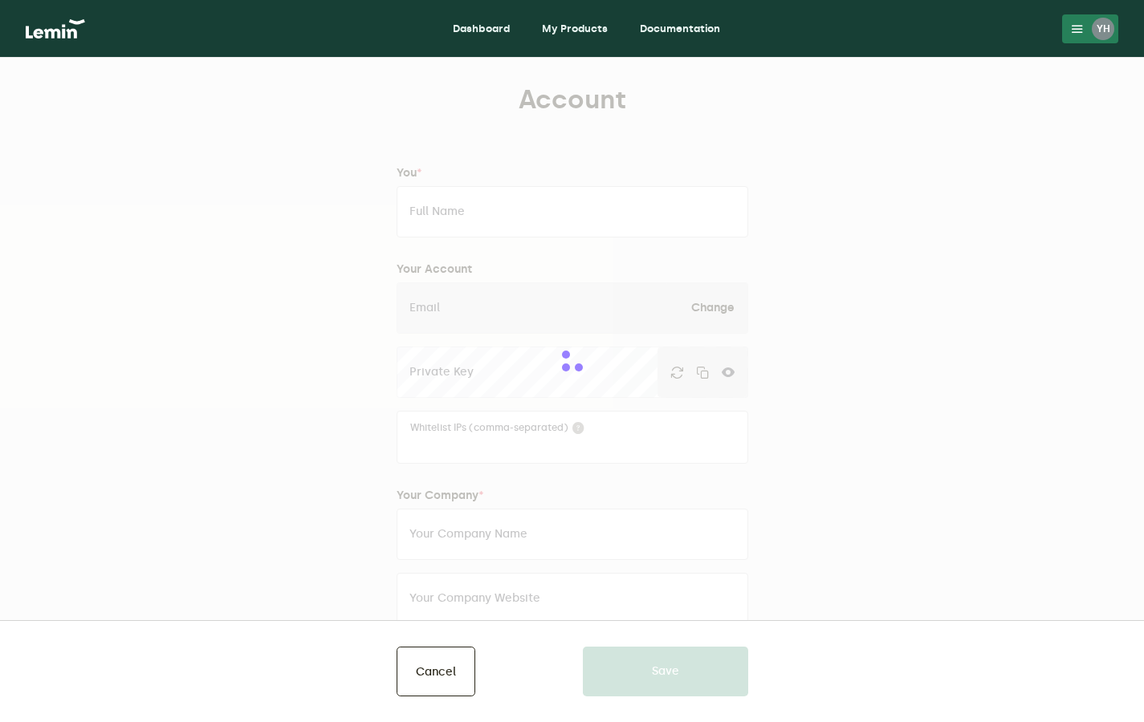
type input "Yoann Humbey"
type input "[EMAIL_ADDRESS][DOMAIN_NAME]"
type input "Delcier"
type input "delcier.com"
type input "0761826442"
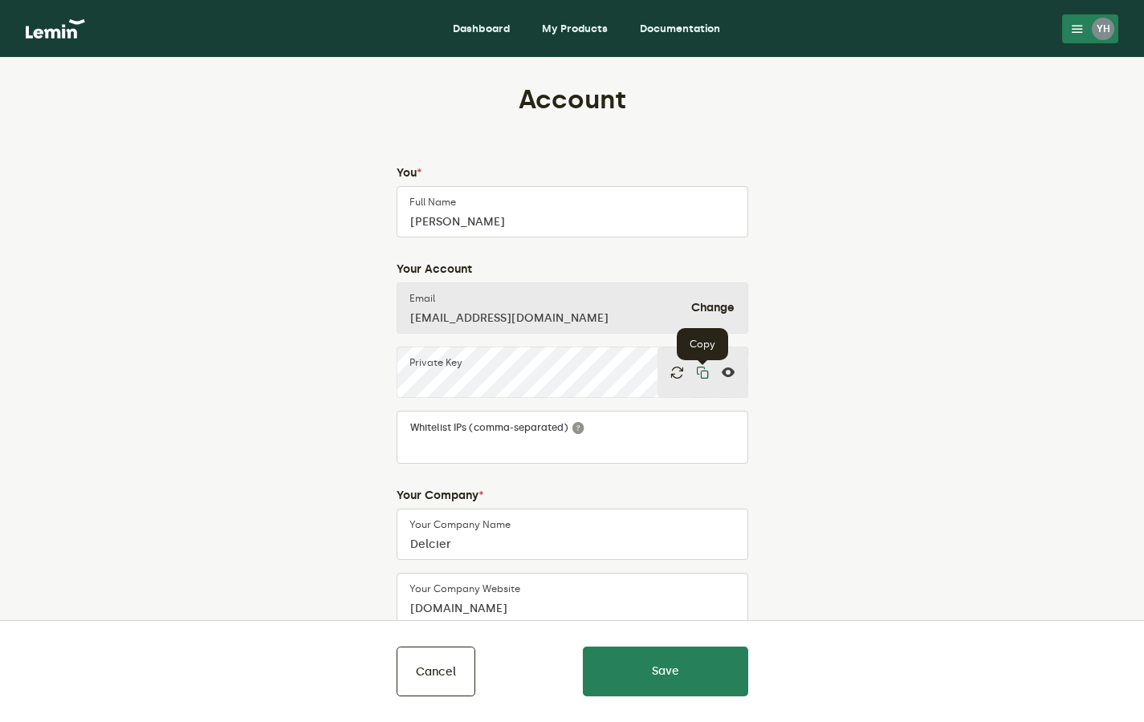
click at [700, 375] on icon "button" at bounding box center [702, 372] width 13 height 13
click at [427, 679] on button "Cancel" at bounding box center [436, 672] width 79 height 50
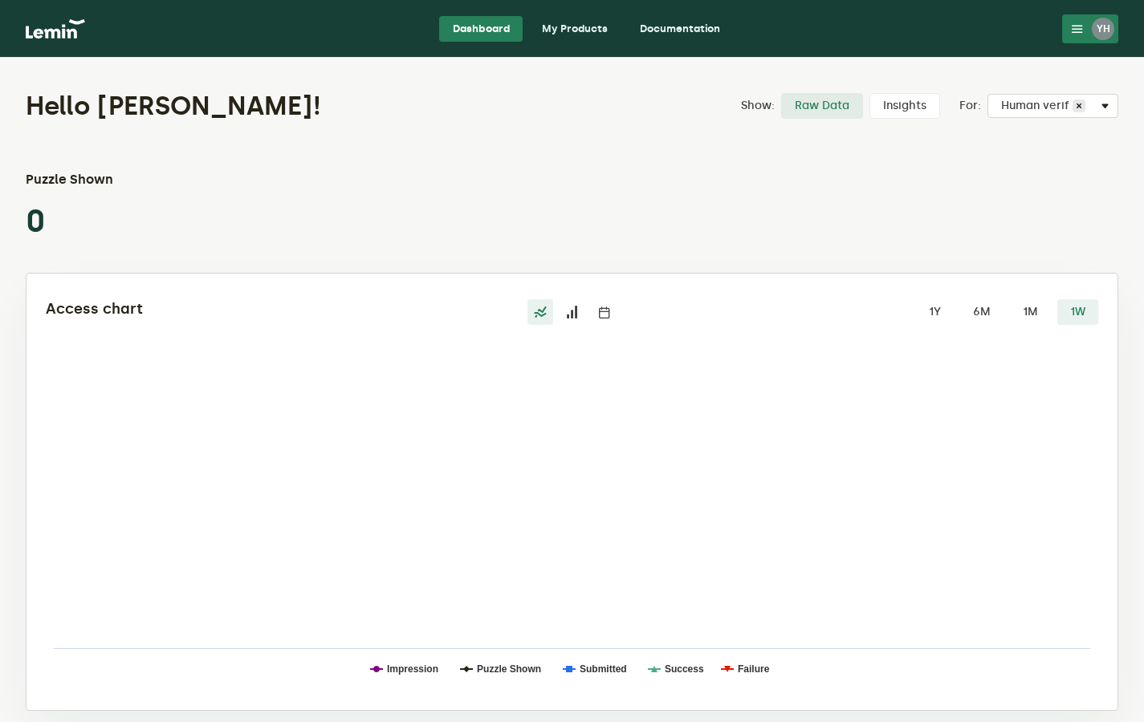
click at [593, 37] on link "My Products" at bounding box center [575, 29] width 92 height 26
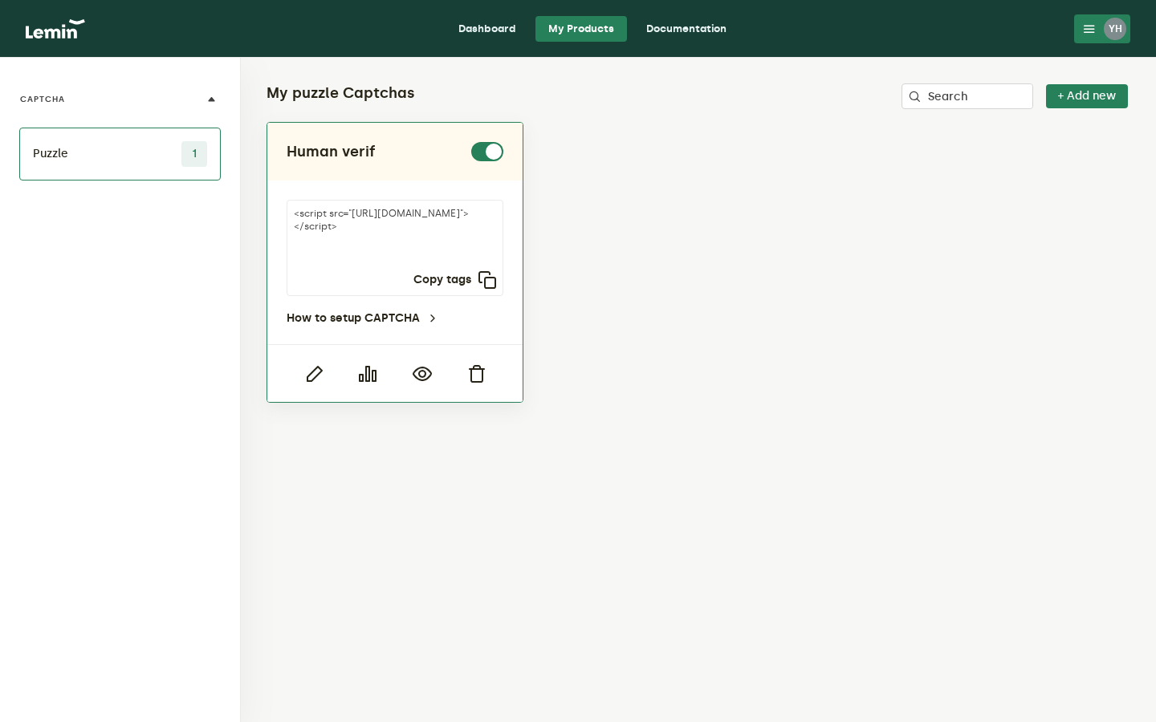
drag, startPoint x: 373, startPoint y: 252, endPoint x: 348, endPoint y: 243, distance: 27.2
click at [348, 243] on textarea "<script src="https://api.leminnow.com/captcha/v1/cropped/CROPPED_472391b_e97806…" at bounding box center [395, 248] width 217 height 96
drag, startPoint x: 641, startPoint y: 272, endPoint x: 625, endPoint y: 264, distance: 17.9
click at [641, 271] on div "Human verif <script src="https://api.leminnow.com/captcha/v1/cropped/CROPPED_47…" at bounding box center [699, 262] width 864 height 281
click at [459, 285] on button "Copy tags" at bounding box center [454, 280] width 83 height 19
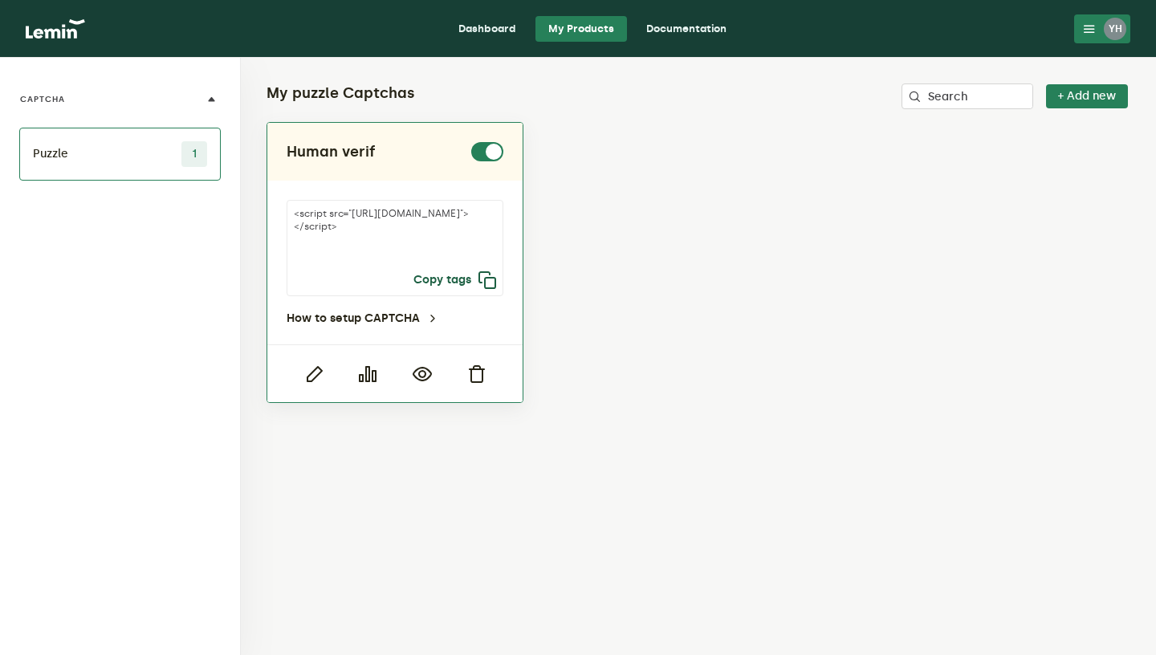
click at [485, 282] on icon "button" at bounding box center [487, 280] width 19 height 19
